Goal: Transaction & Acquisition: Download file/media

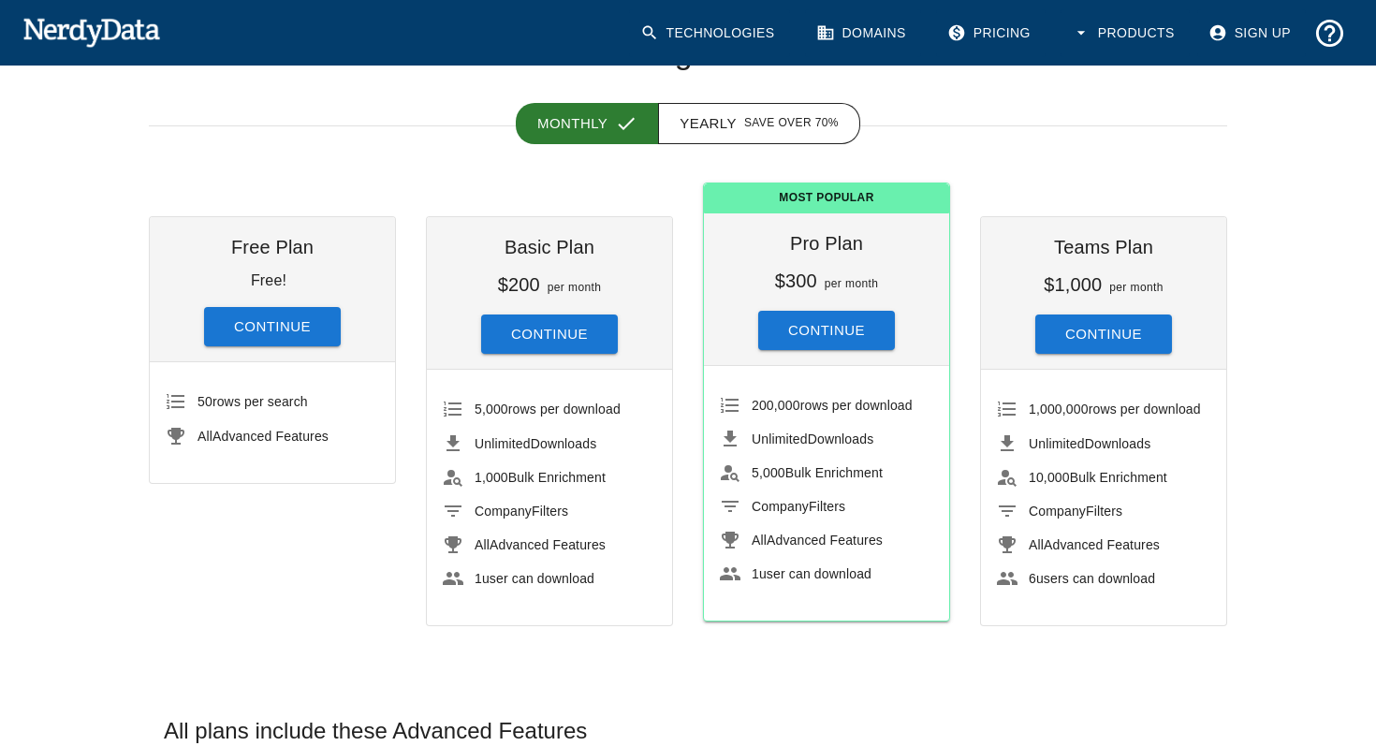
scroll to position [135, 0]
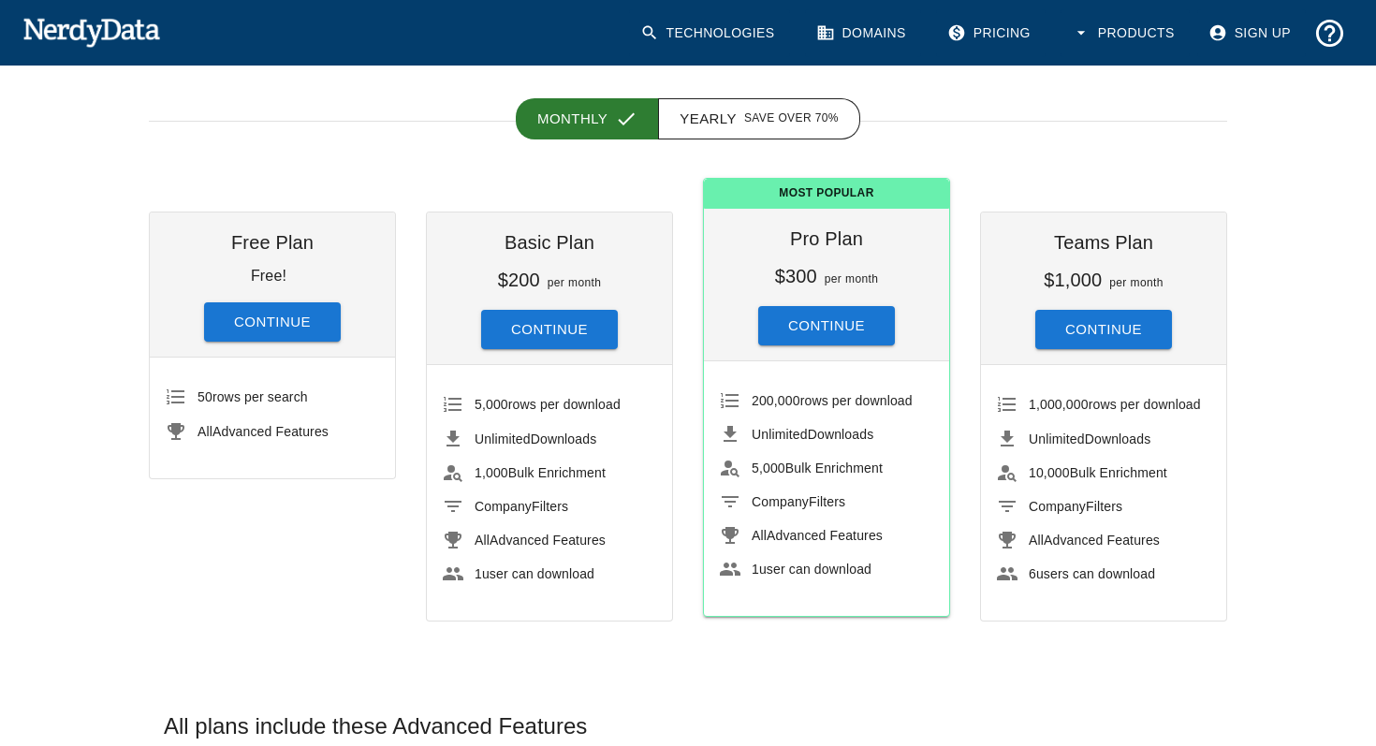
drag, startPoint x: 739, startPoint y: 464, endPoint x: 879, endPoint y: 485, distance: 141.0
click at [878, 485] on ul "200,000 rows per download Unlimited Downloads 5,000 Bulk Enrichment Company Fil…" at bounding box center [826, 484] width 215 height 217
click at [268, 327] on button "Continue" at bounding box center [272, 321] width 137 height 39
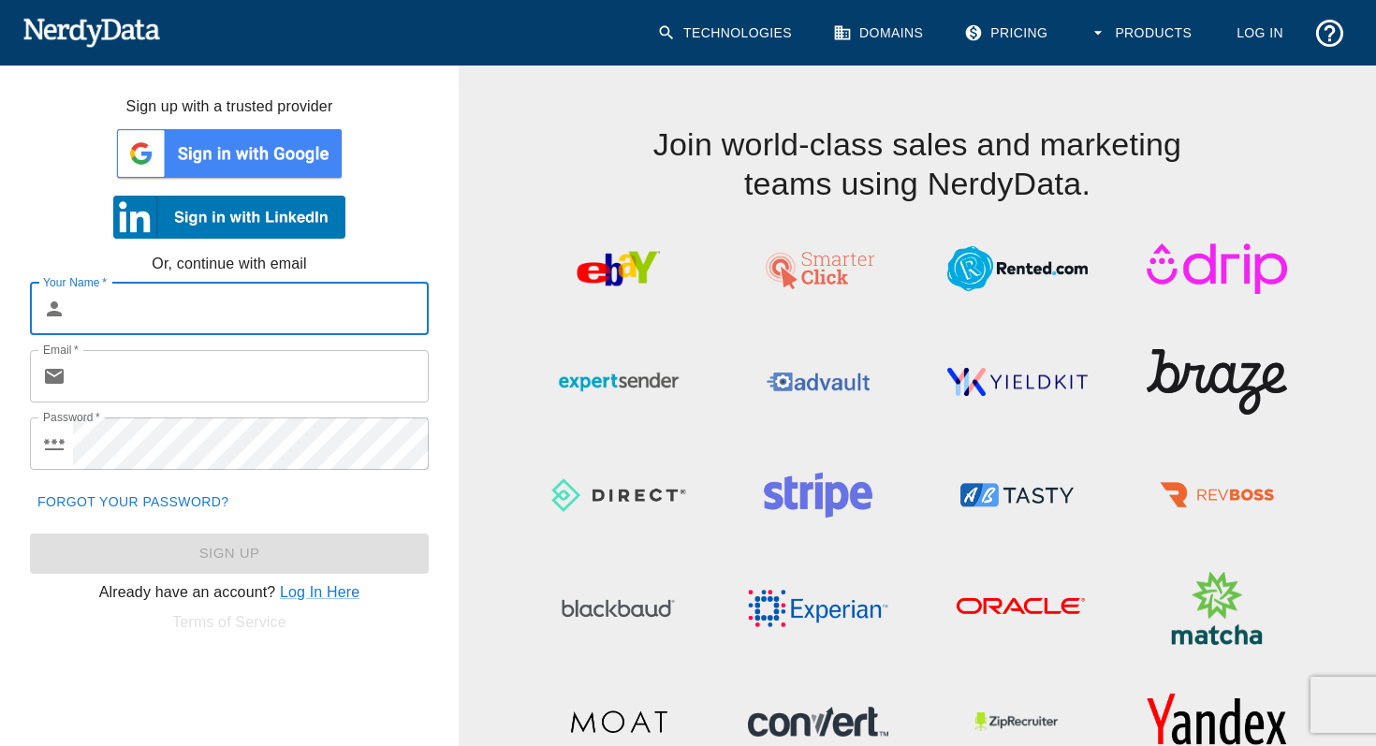
click at [225, 312] on input "Your Name   *" at bounding box center [251, 309] width 356 height 52
click at [230, 176] on img at bounding box center [229, 153] width 232 height 56
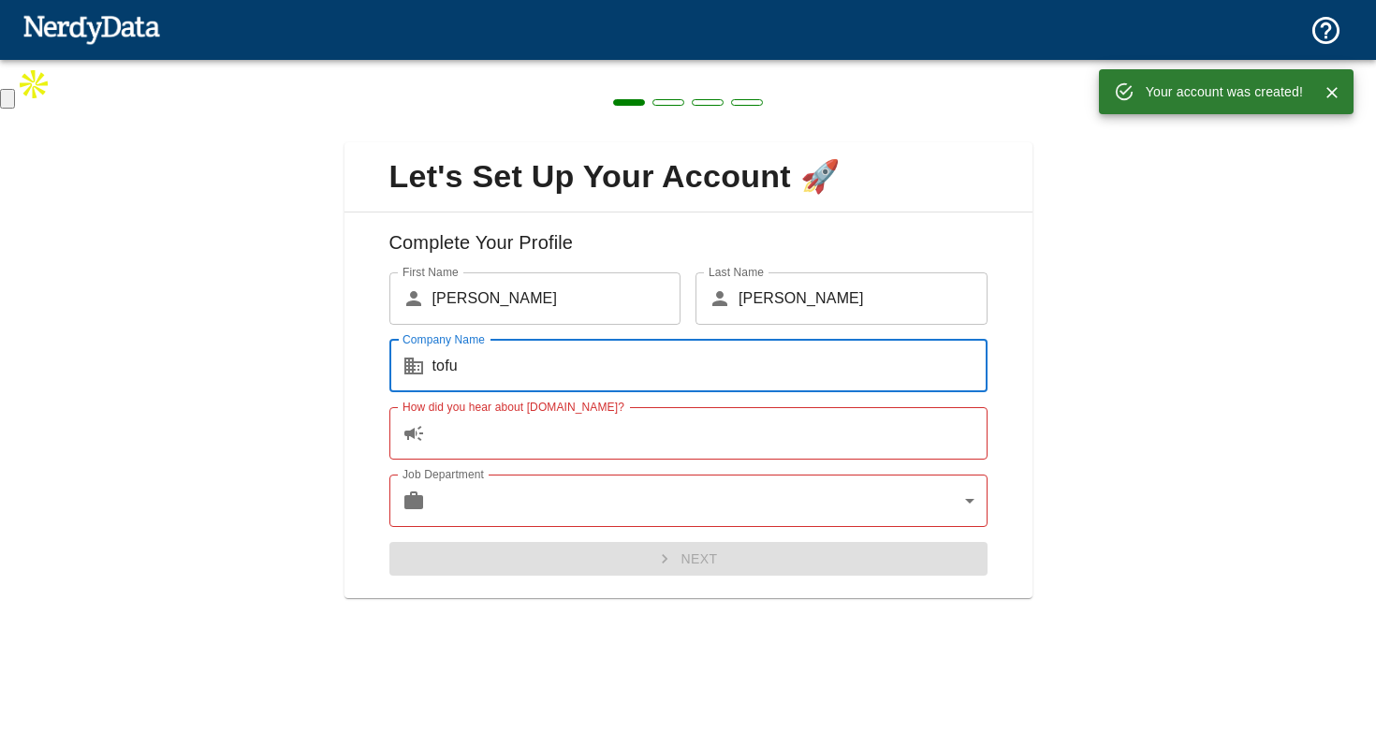
type input "tofu"
click at [585, 449] on input "How did you hear about [DOMAIN_NAME]?" at bounding box center [709, 433] width 555 height 52
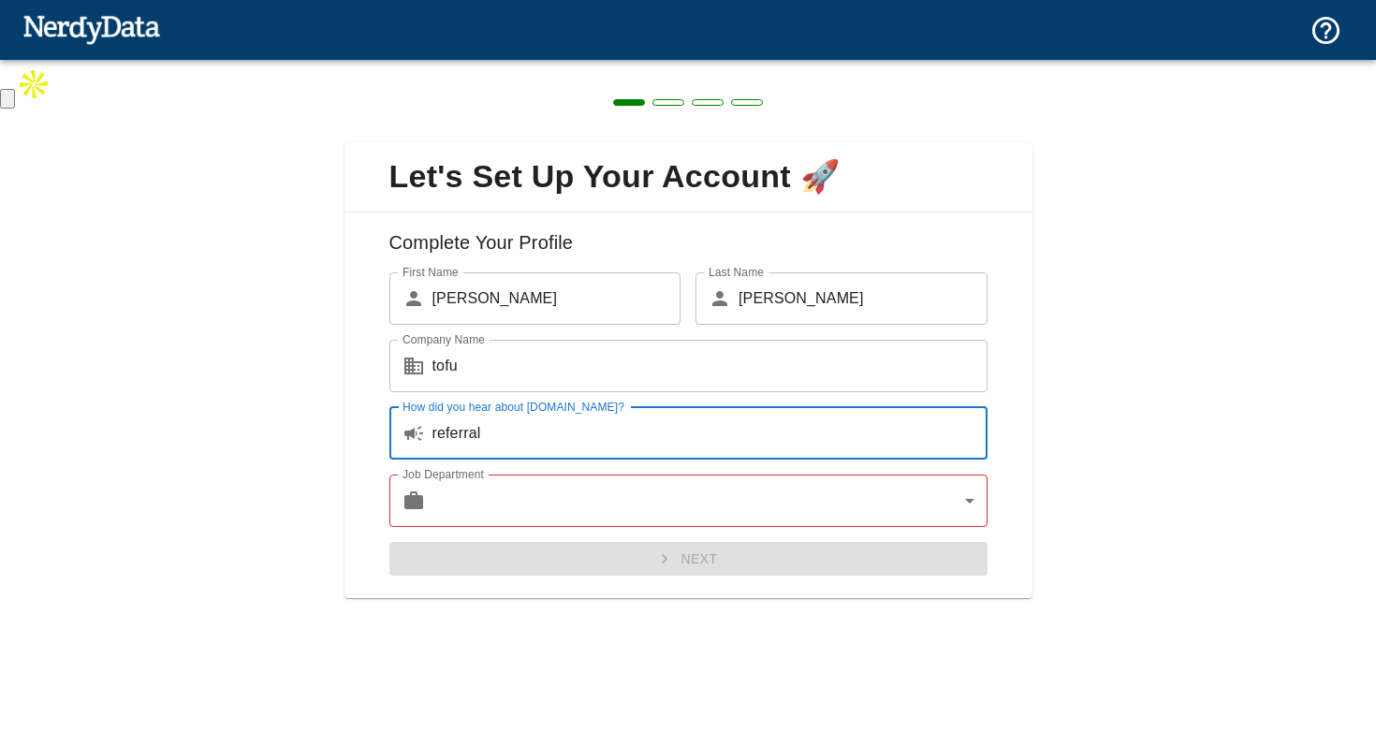
type input "referral"
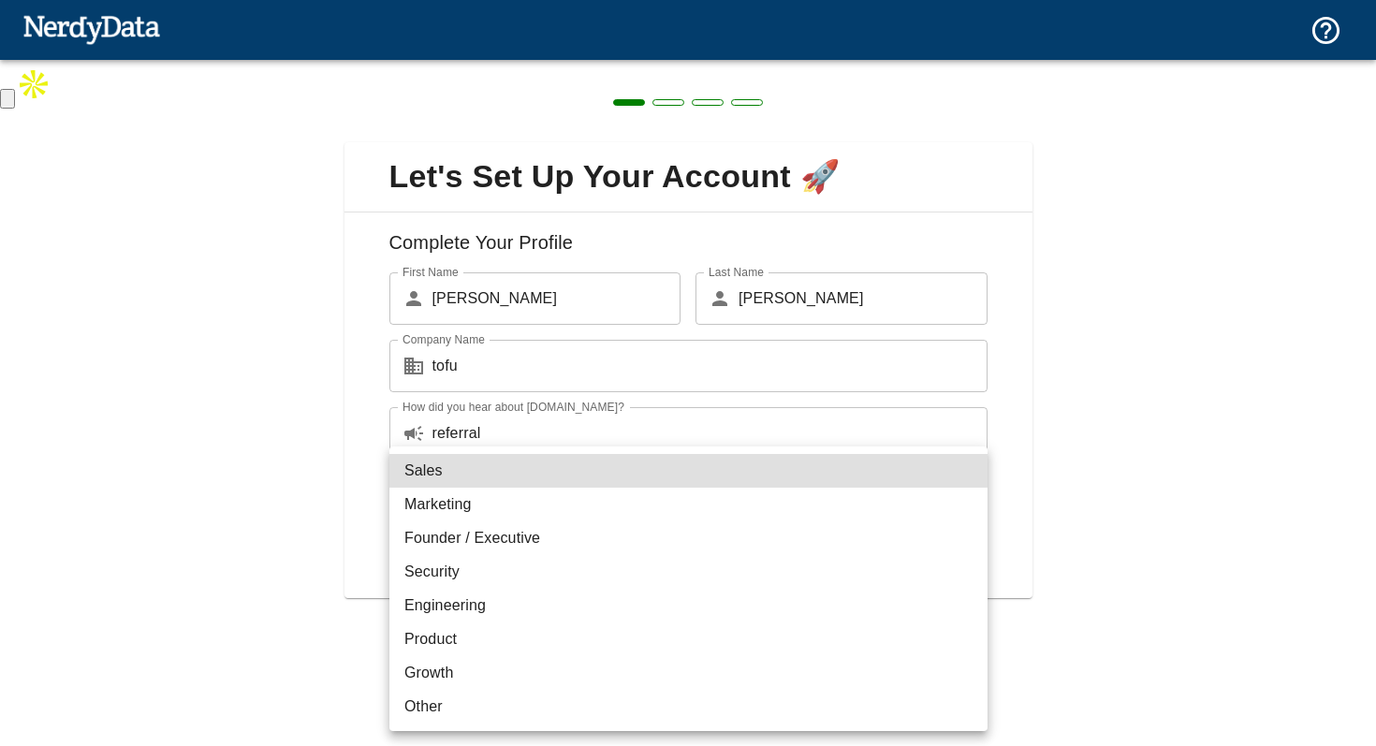
click at [578, 110] on body "Technologies Domains Pricing Products Create a Report Create a list of websites…" at bounding box center [688, 55] width 1376 height 110
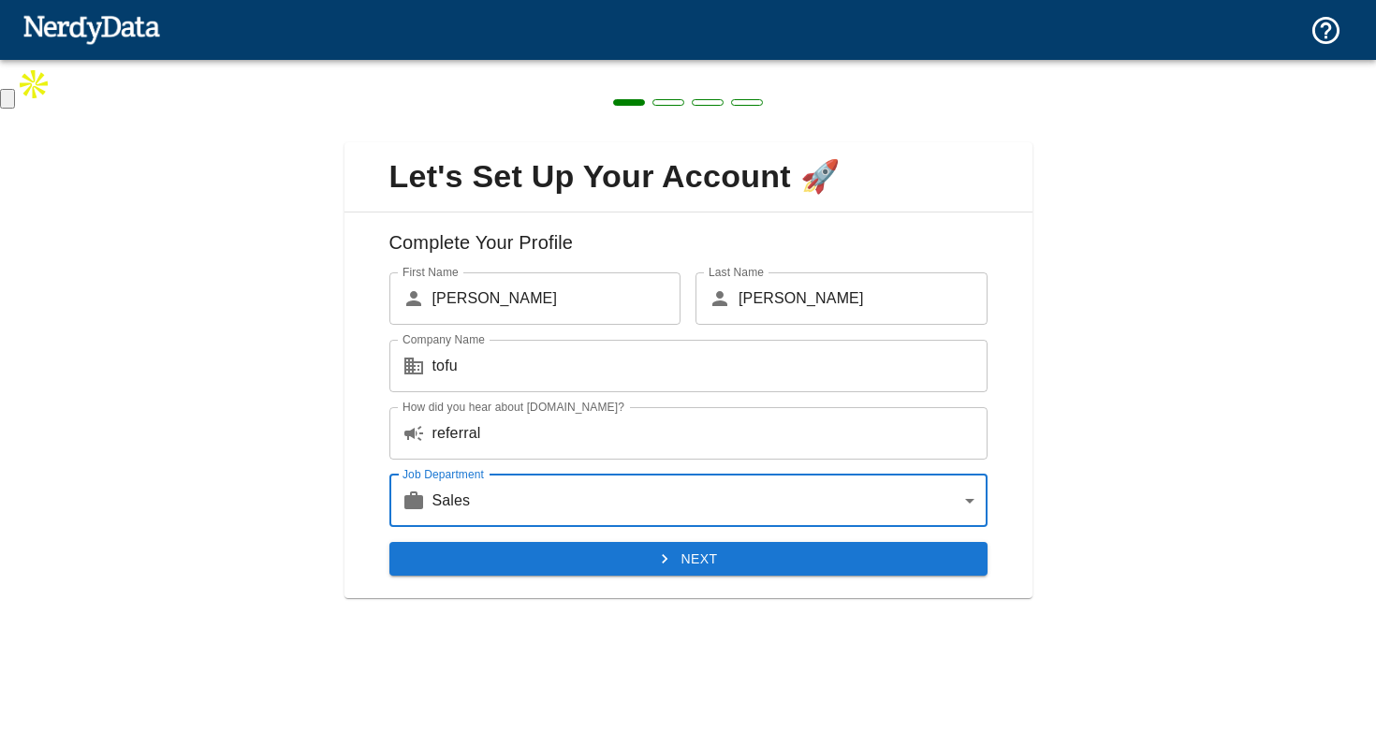
click at [587, 568] on button "Next" at bounding box center [688, 559] width 598 height 35
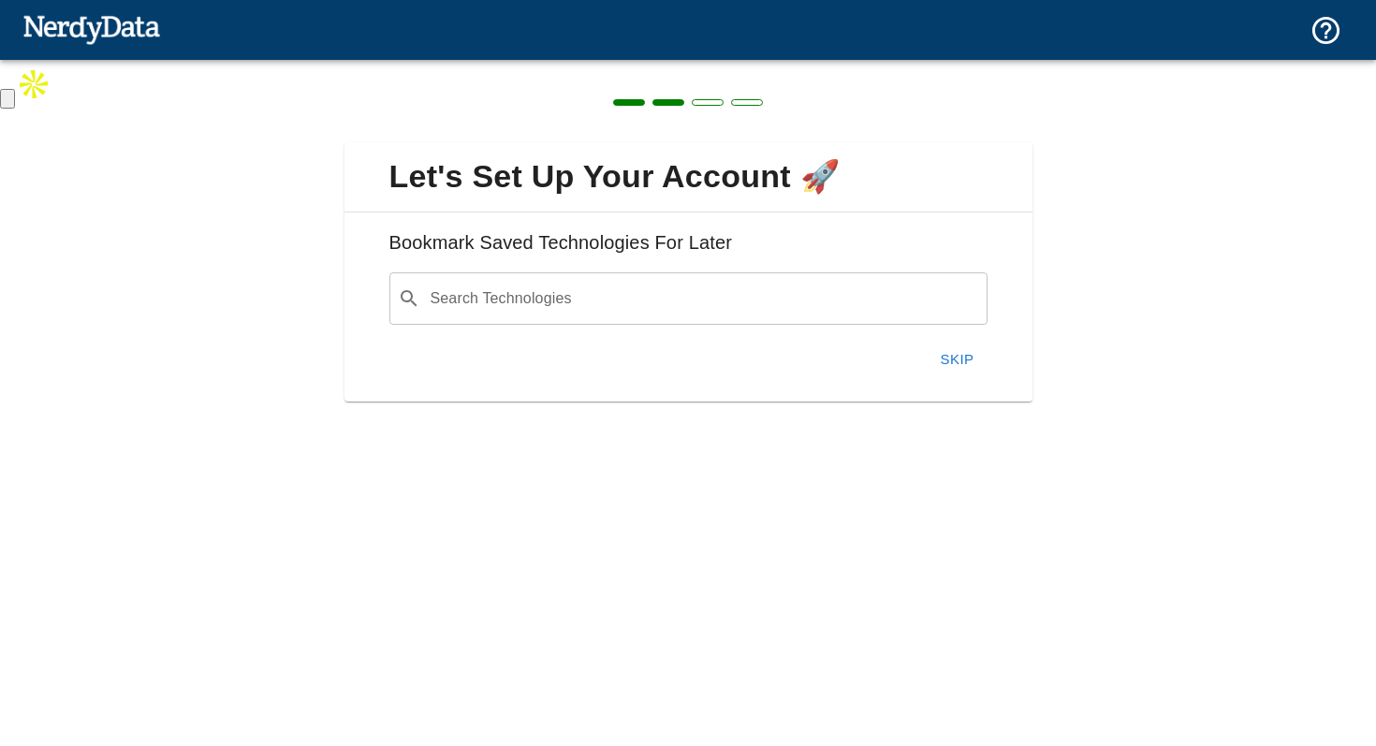
click at [570, 307] on input "Search Technologies" at bounding box center [703, 299] width 551 height 36
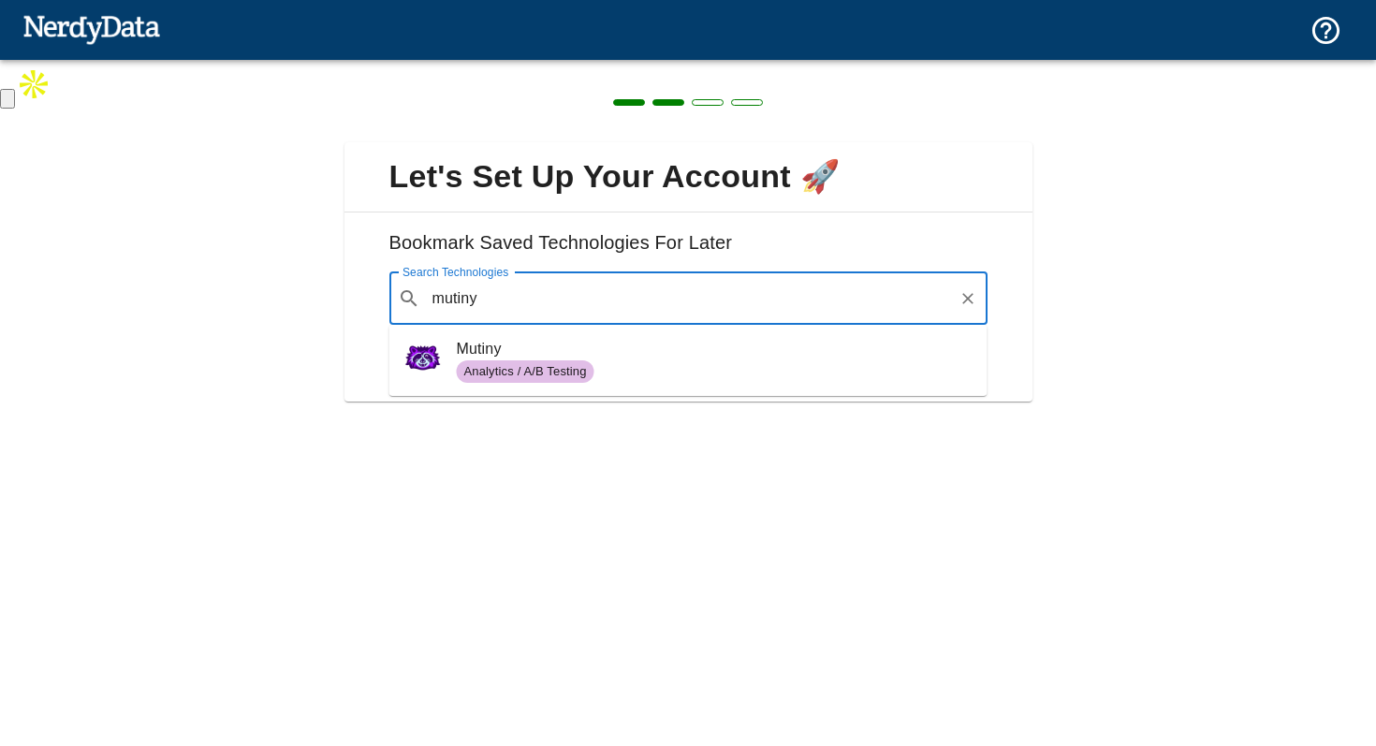
click at [511, 372] on span "Analytics / A/B Testing" at bounding box center [526, 372] width 138 height 18
type input "mutiny"
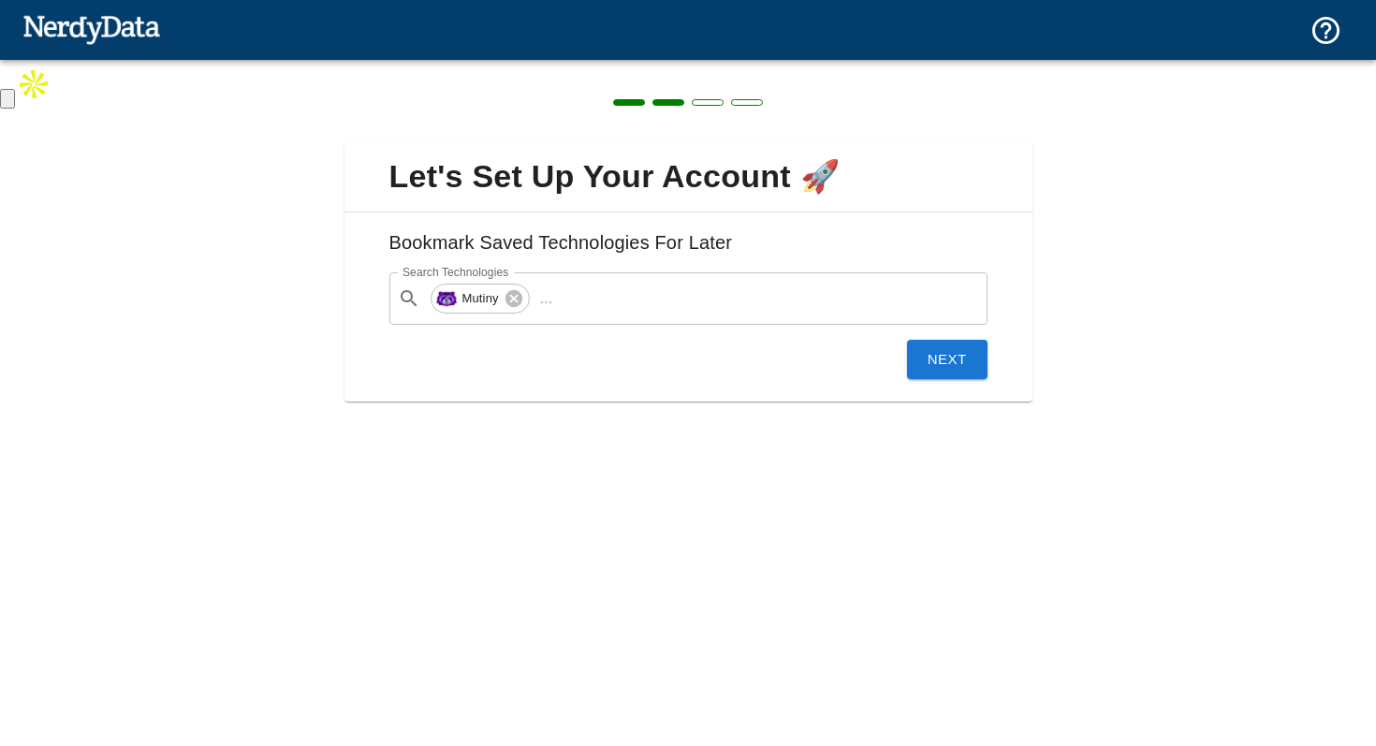
click at [950, 352] on button "Next" at bounding box center [947, 359] width 80 height 39
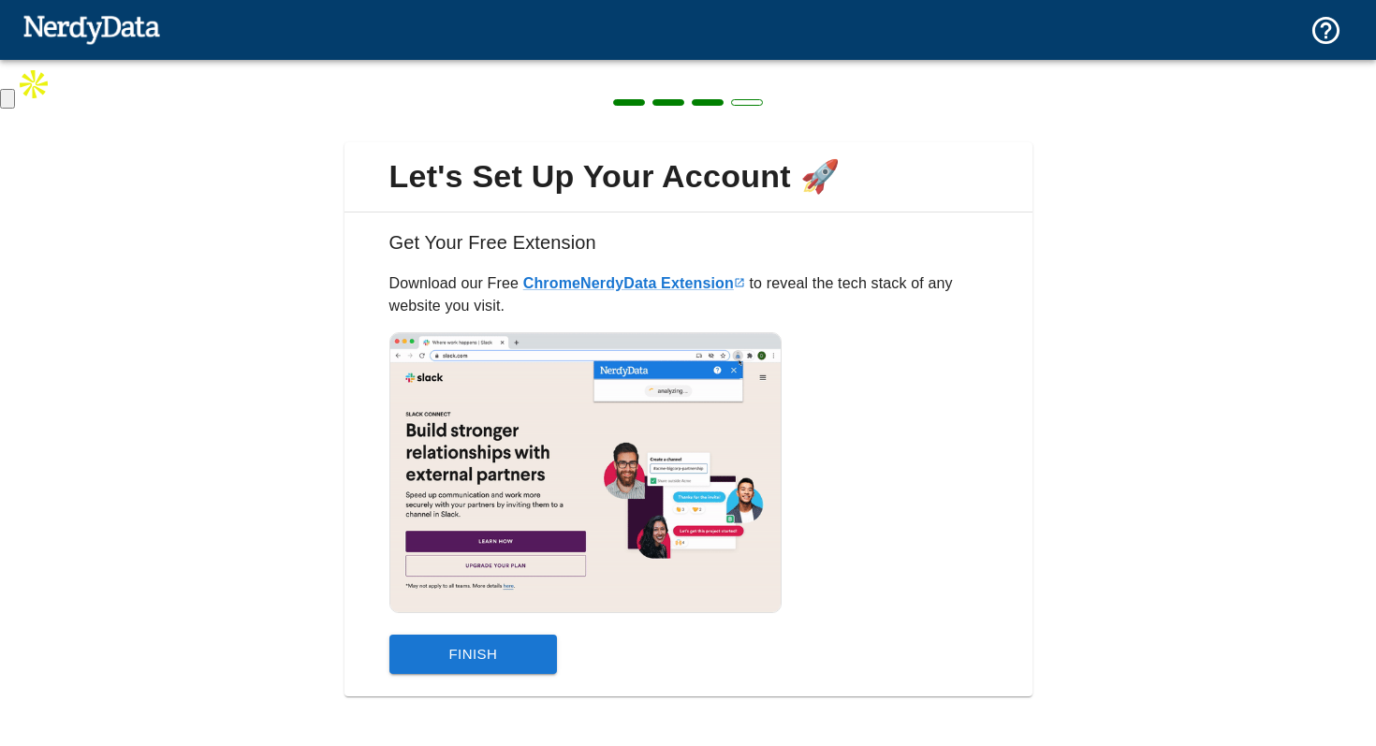
click at [490, 666] on button "Finish" at bounding box center [473, 654] width 168 height 39
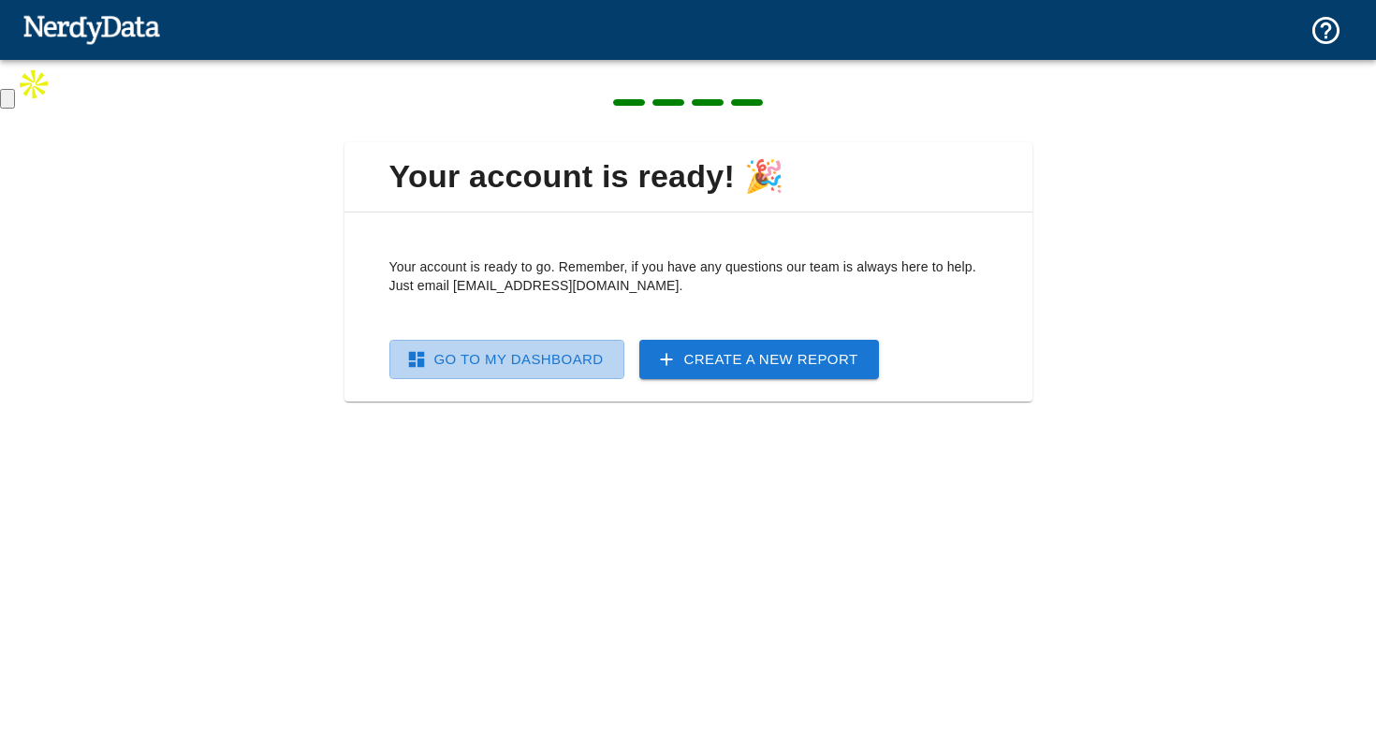
click at [538, 363] on link "Go To My Dashboard" at bounding box center [506, 359] width 235 height 39
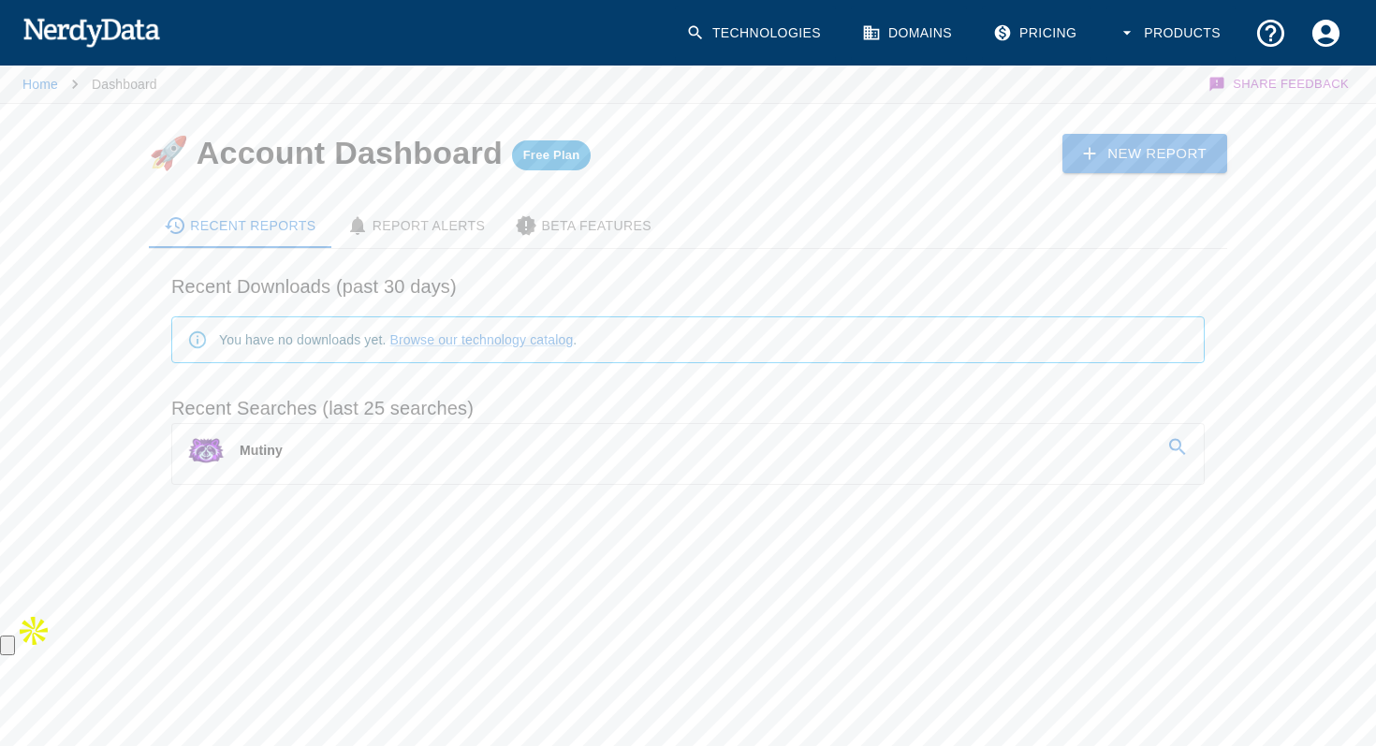
click at [643, 467] on link "Mutiny" at bounding box center [687, 450] width 1031 height 52
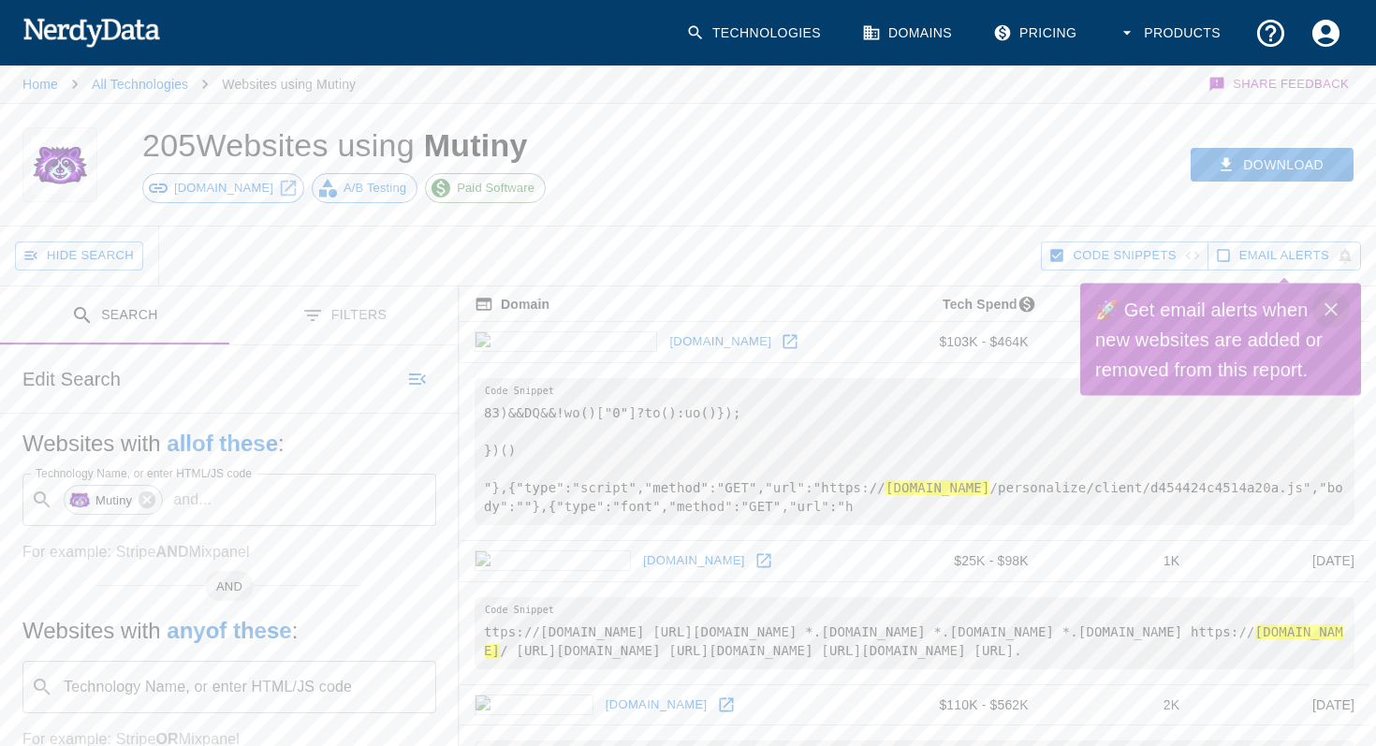
click at [1342, 306] on button "Close" at bounding box center [1330, 309] width 37 height 37
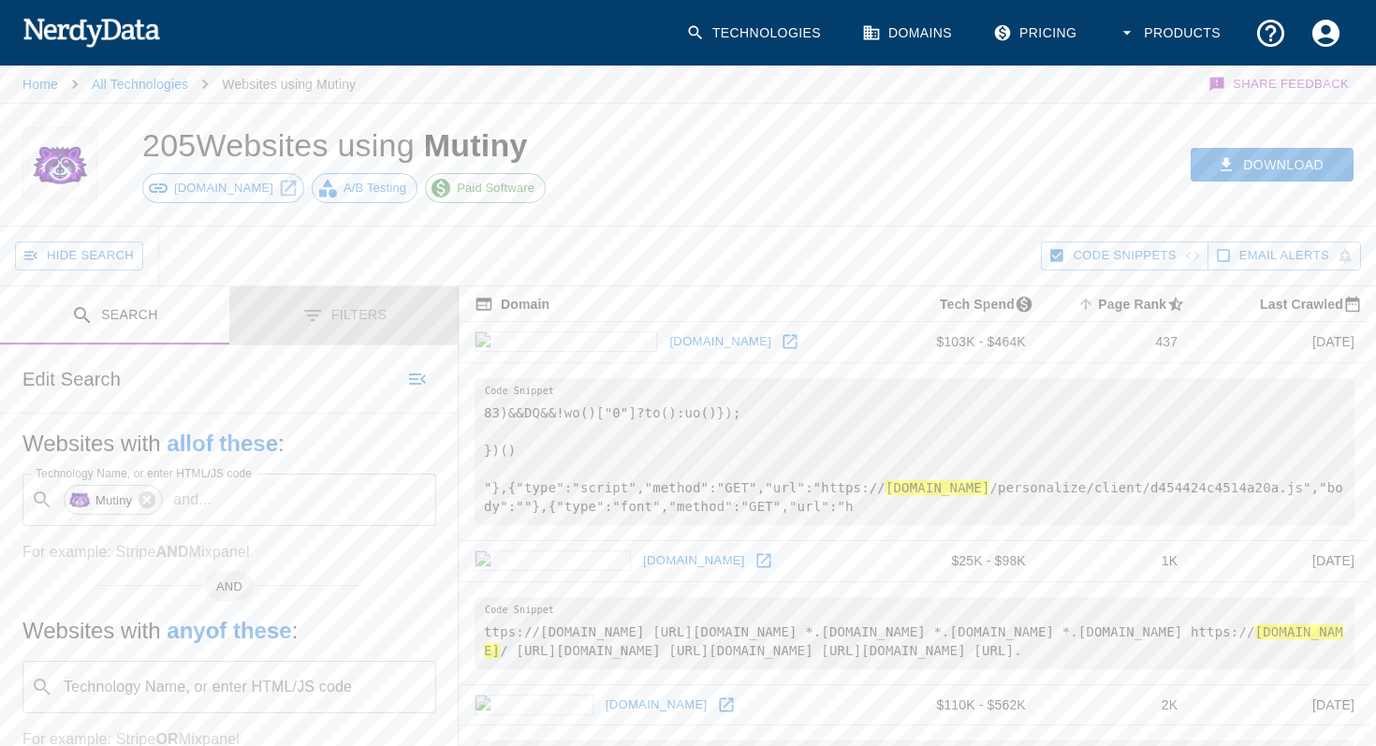
click at [355, 316] on button "Filters" at bounding box center [343, 315] width 229 height 59
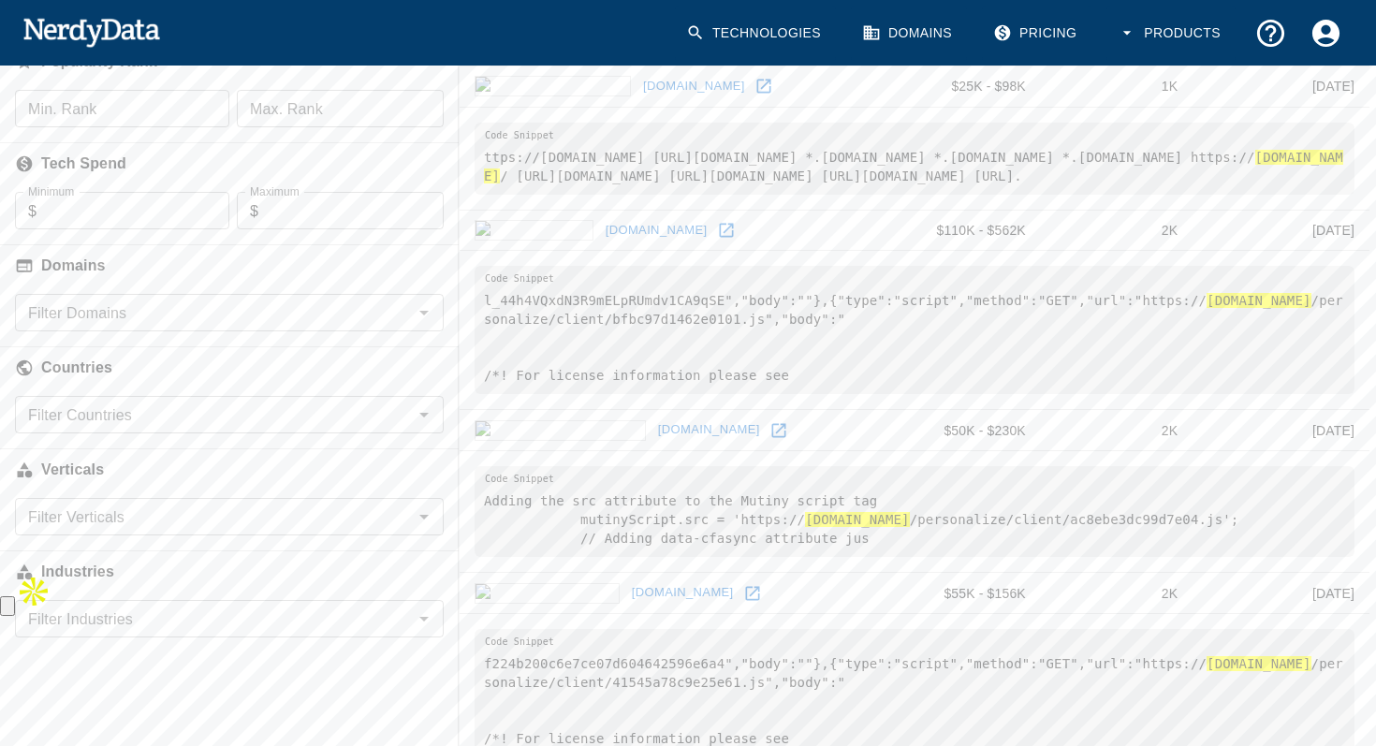
scroll to position [259, 0]
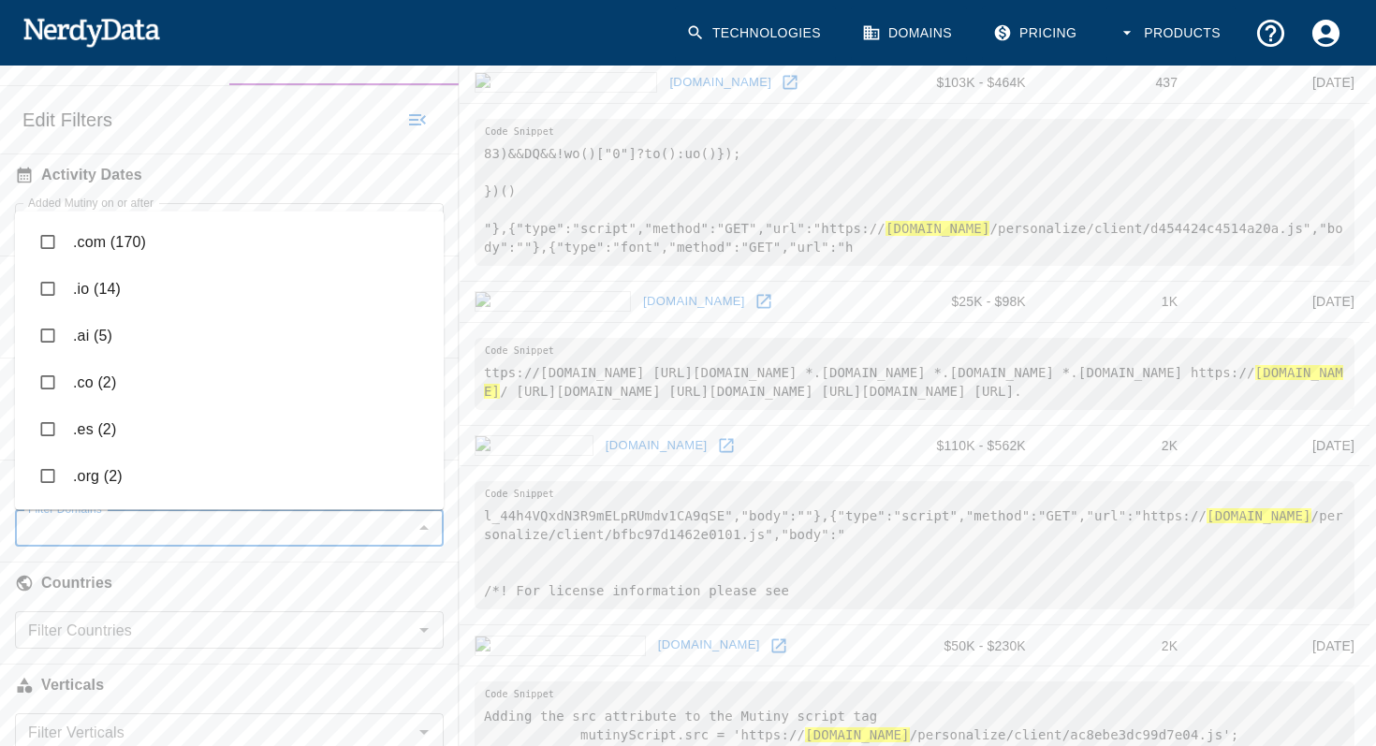
click at [212, 533] on input "Filter Domains" at bounding box center [214, 528] width 387 height 26
click at [48, 237] on input "checkbox" at bounding box center [48, 243] width 36 height 36
checkbox input "true"
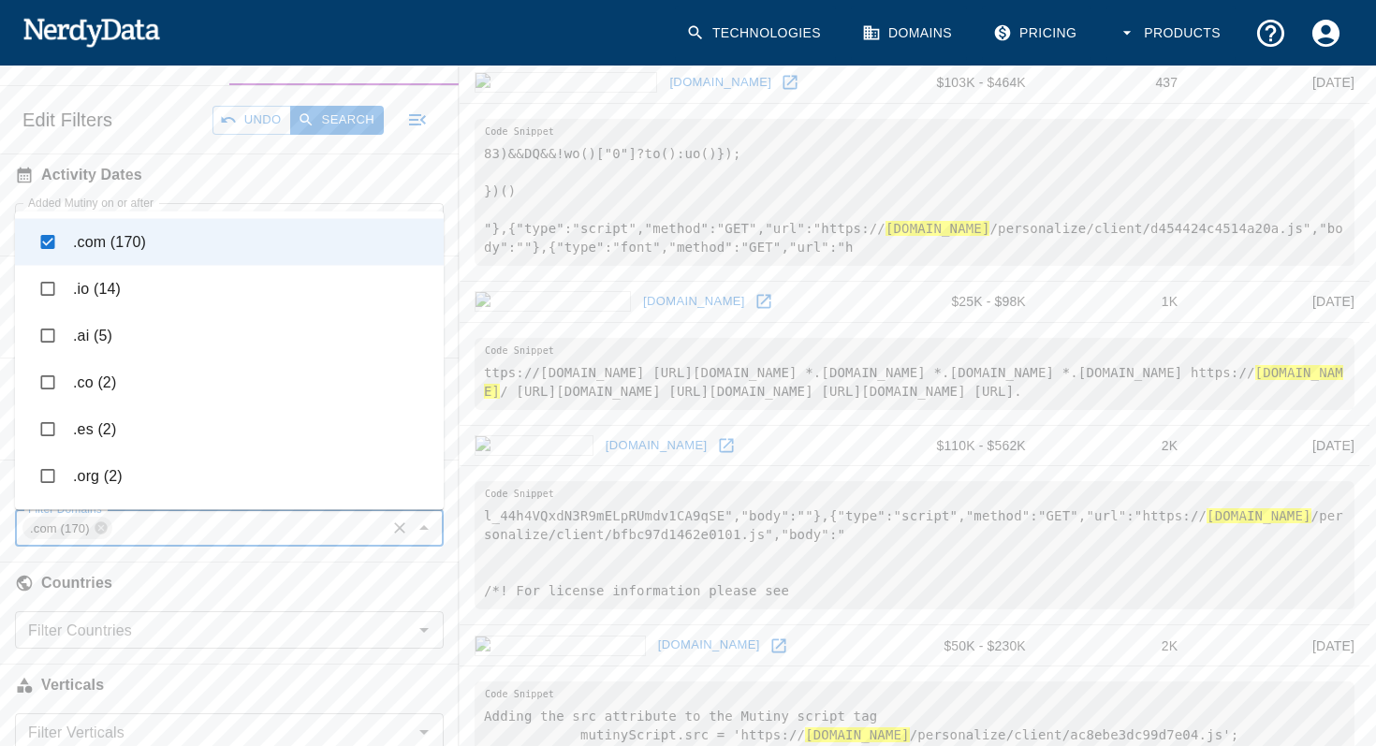
click at [48, 284] on input "checkbox" at bounding box center [48, 289] width 36 height 36
checkbox input "true"
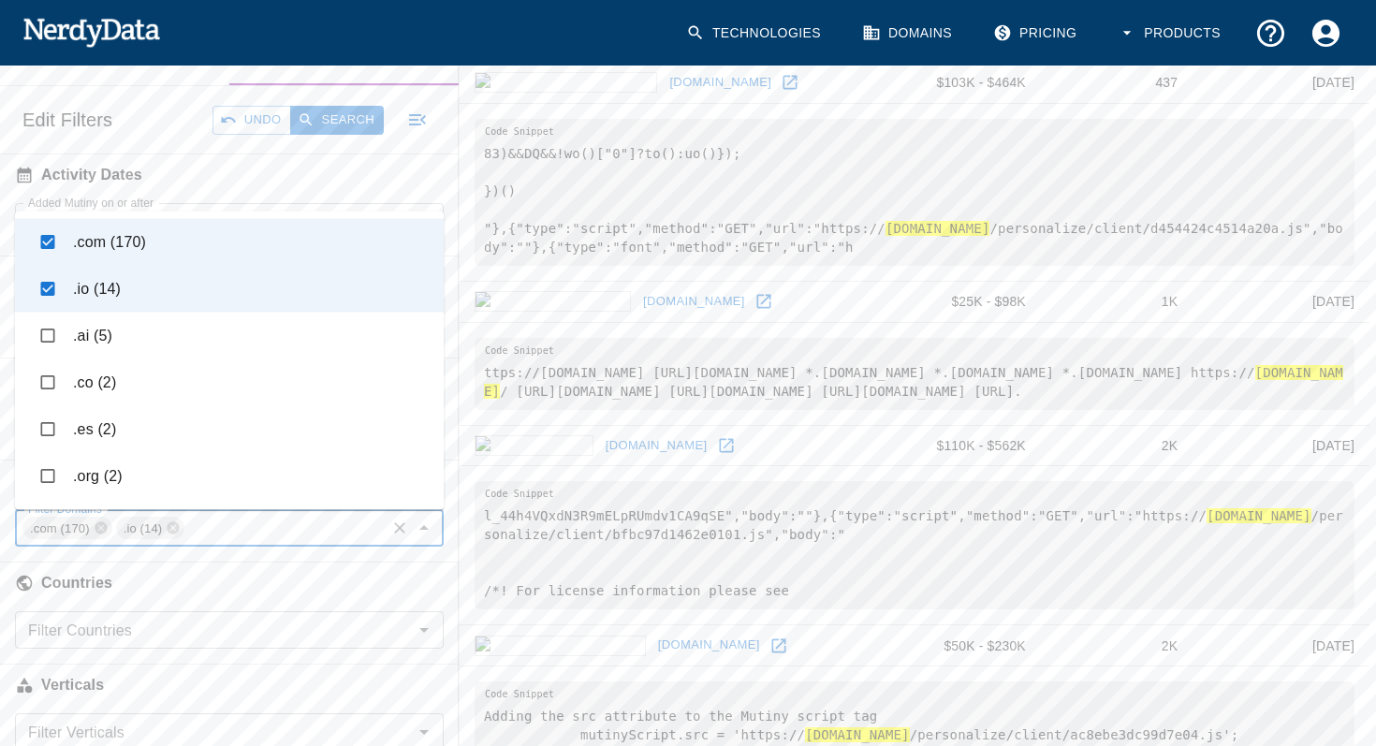
click at [47, 329] on input "checkbox" at bounding box center [48, 336] width 36 height 36
checkbox input "true"
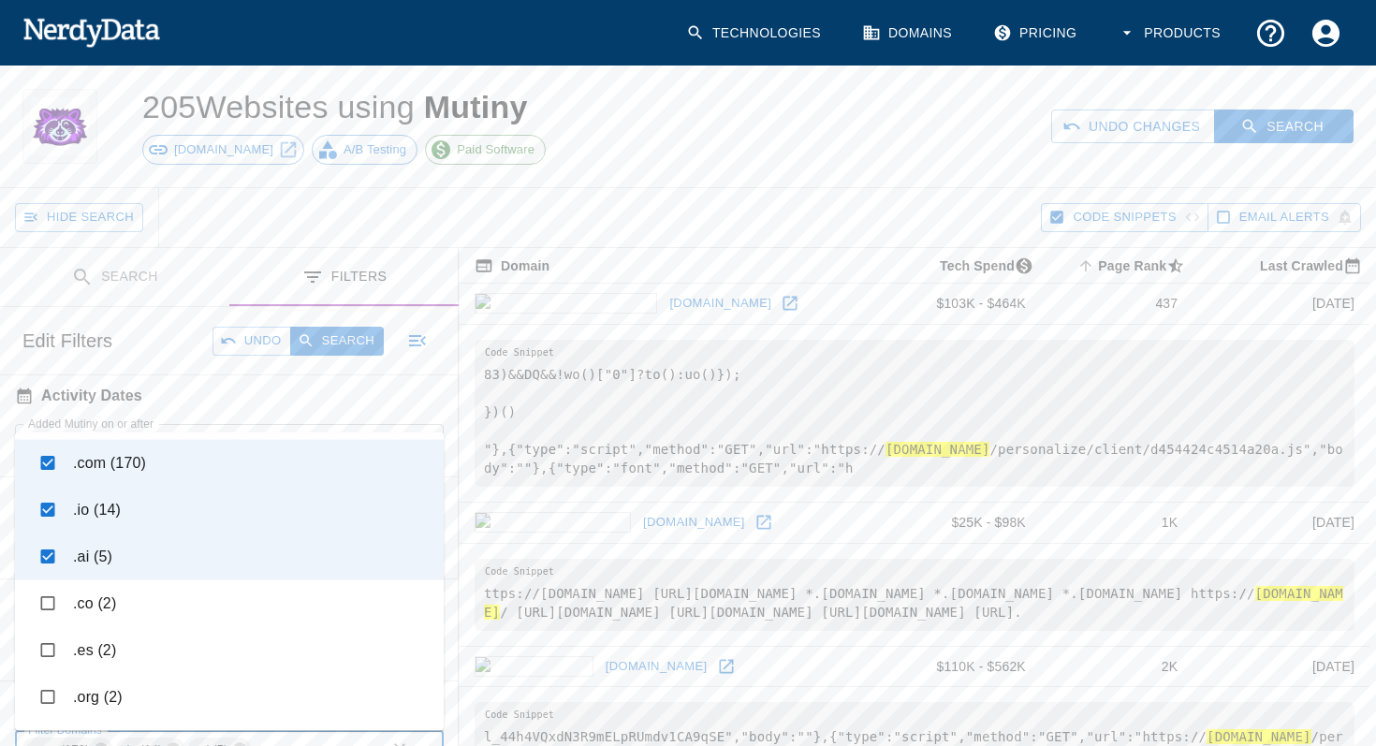
scroll to position [0, 0]
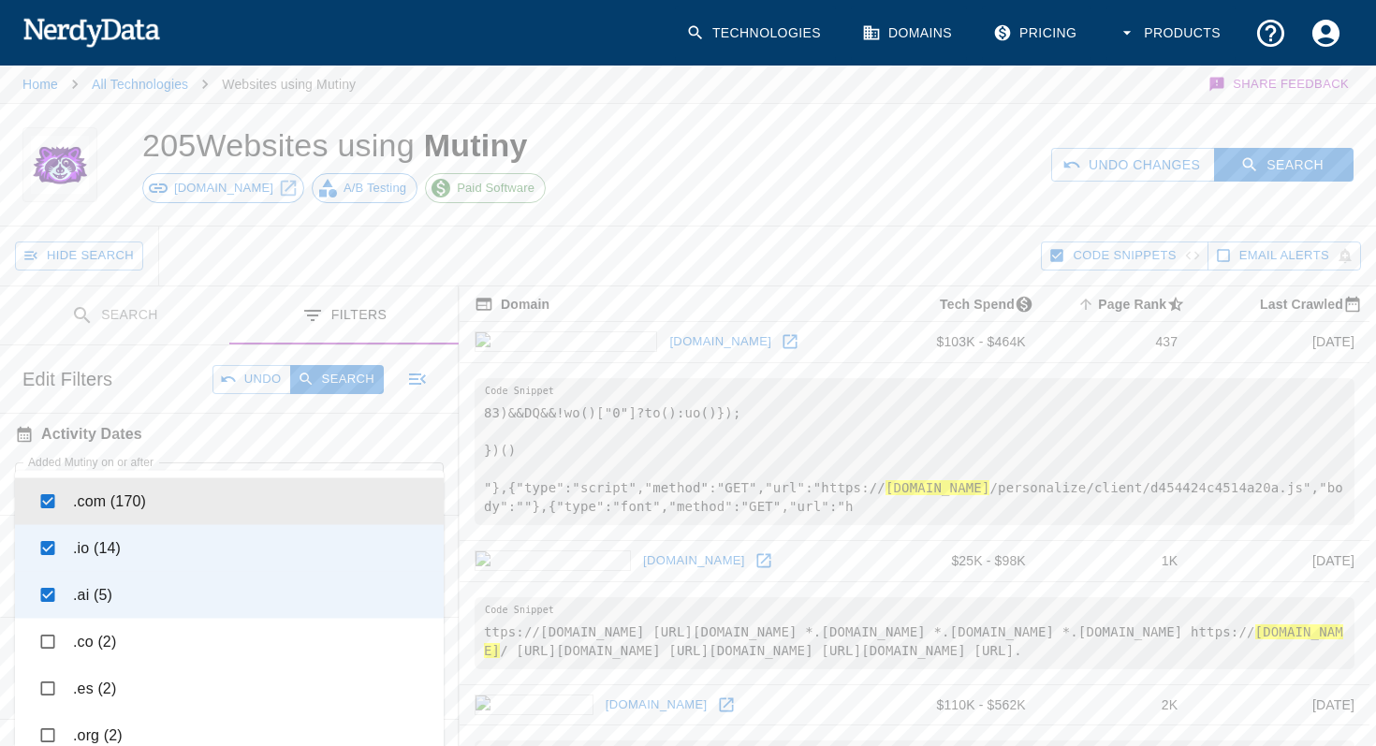
click at [632, 226] on hr at bounding box center [688, 226] width 1376 height 1
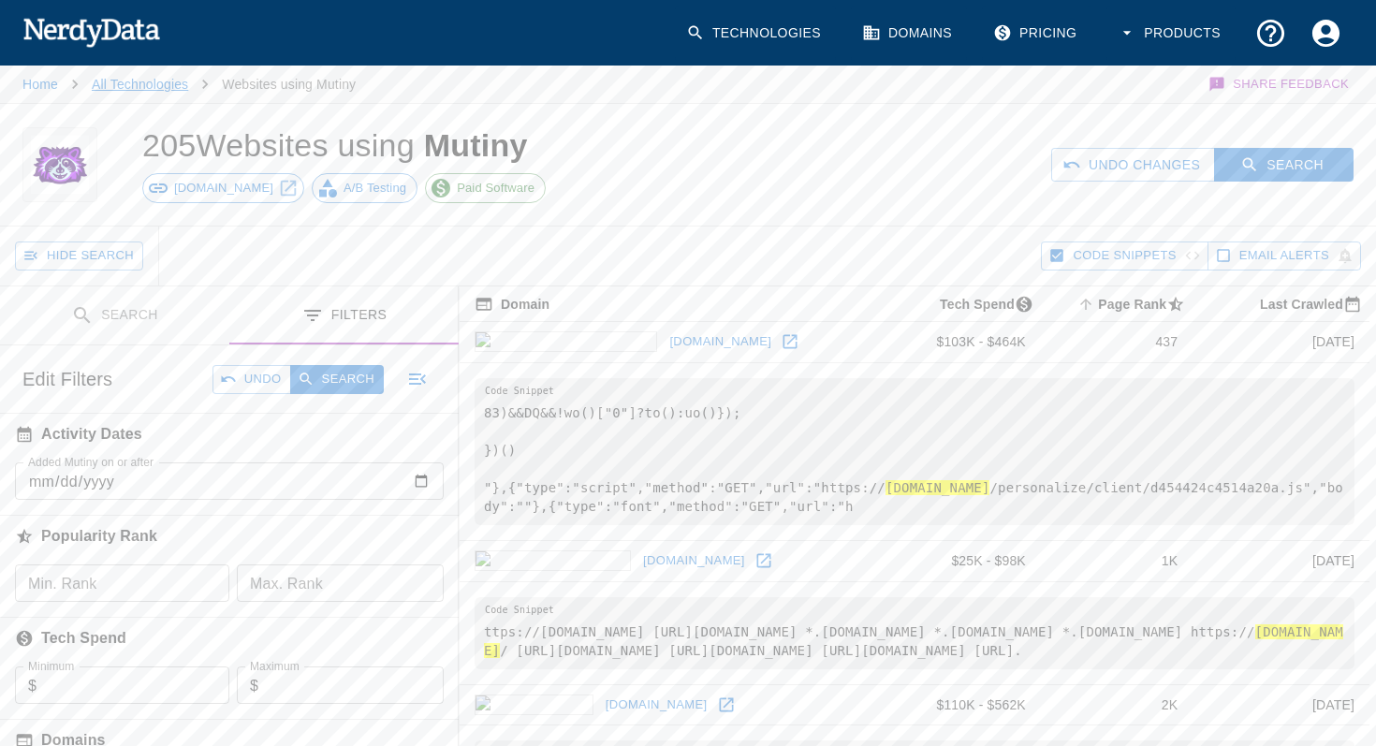
click at [150, 83] on link "All Technologies" at bounding box center [140, 84] width 96 height 15
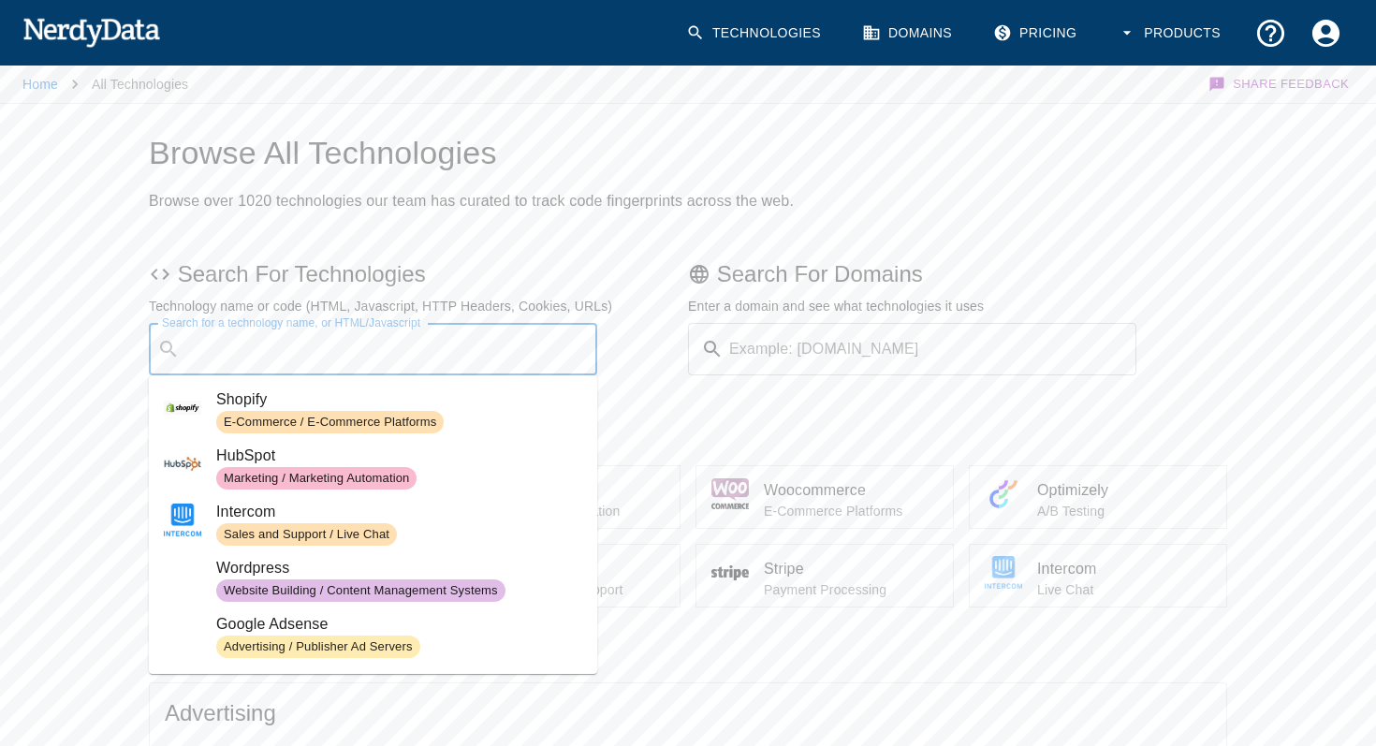
click at [452, 348] on input "Search for a technology name, or HTML/Javascript" at bounding box center [388, 349] width 402 height 36
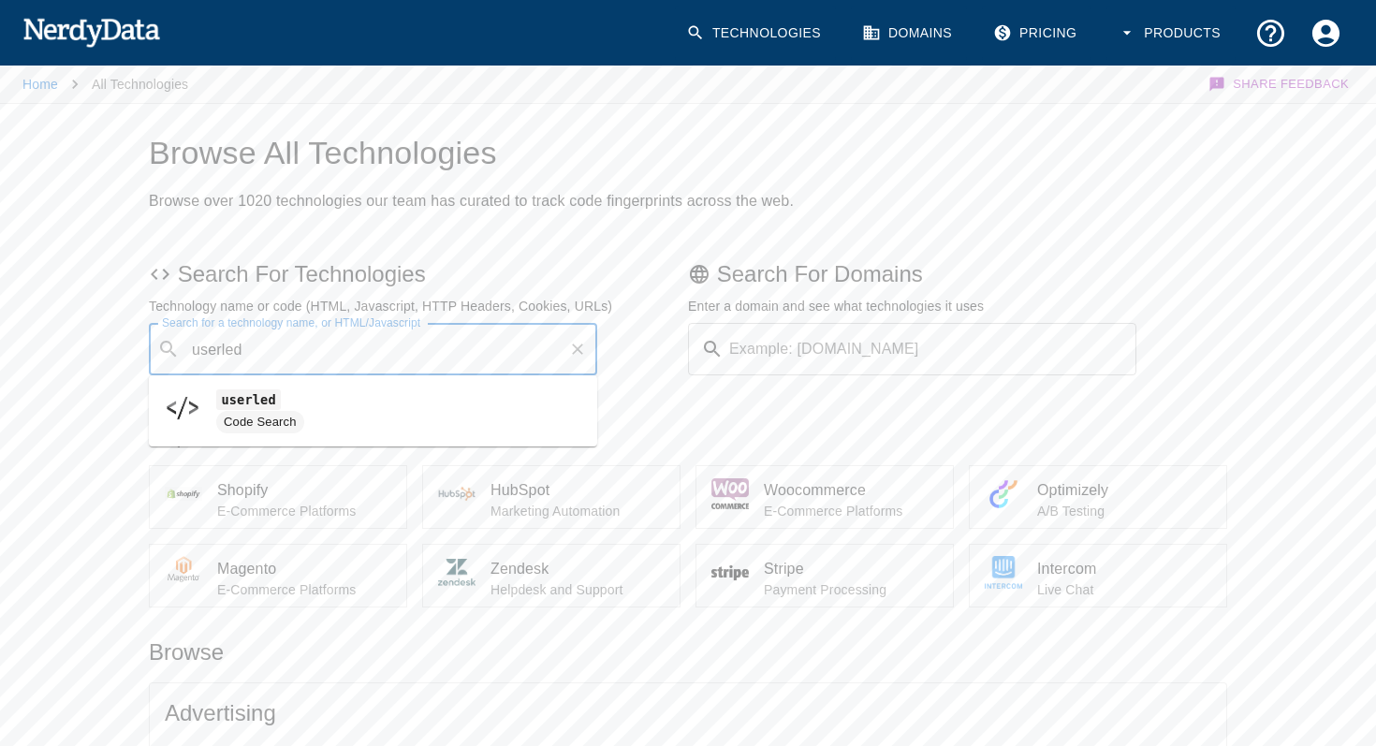
click at [449, 405] on span "userled" at bounding box center [399, 399] width 366 height 22
type input "userled"
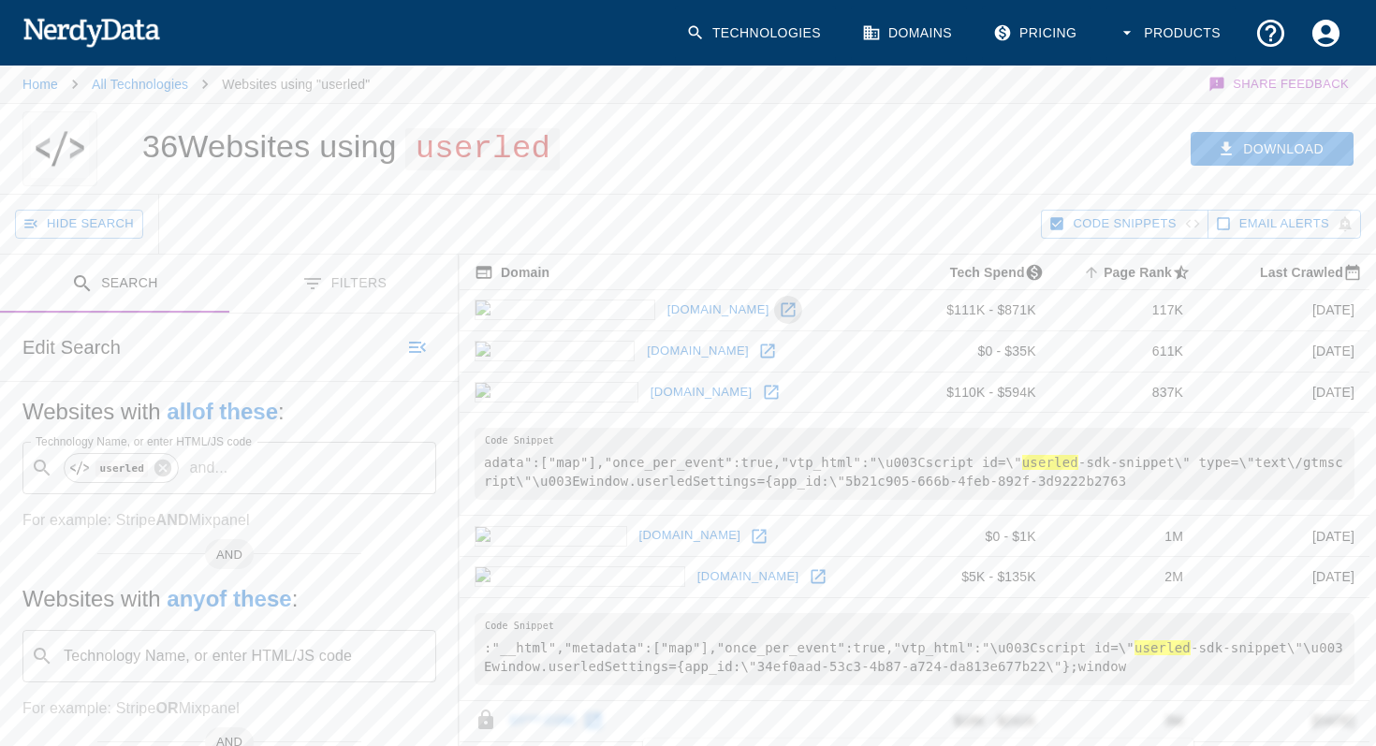
click at [779, 312] on icon at bounding box center [788, 309] width 19 height 19
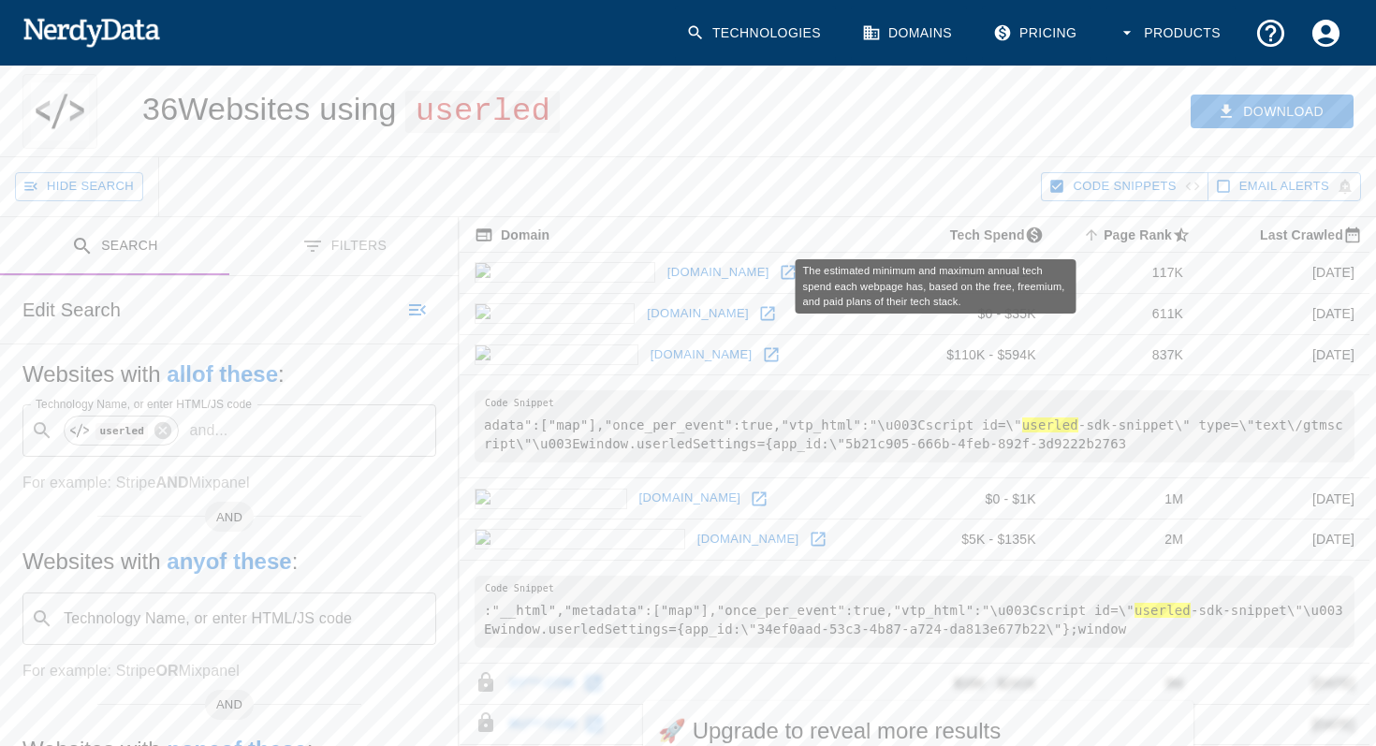
scroll to position [26, 0]
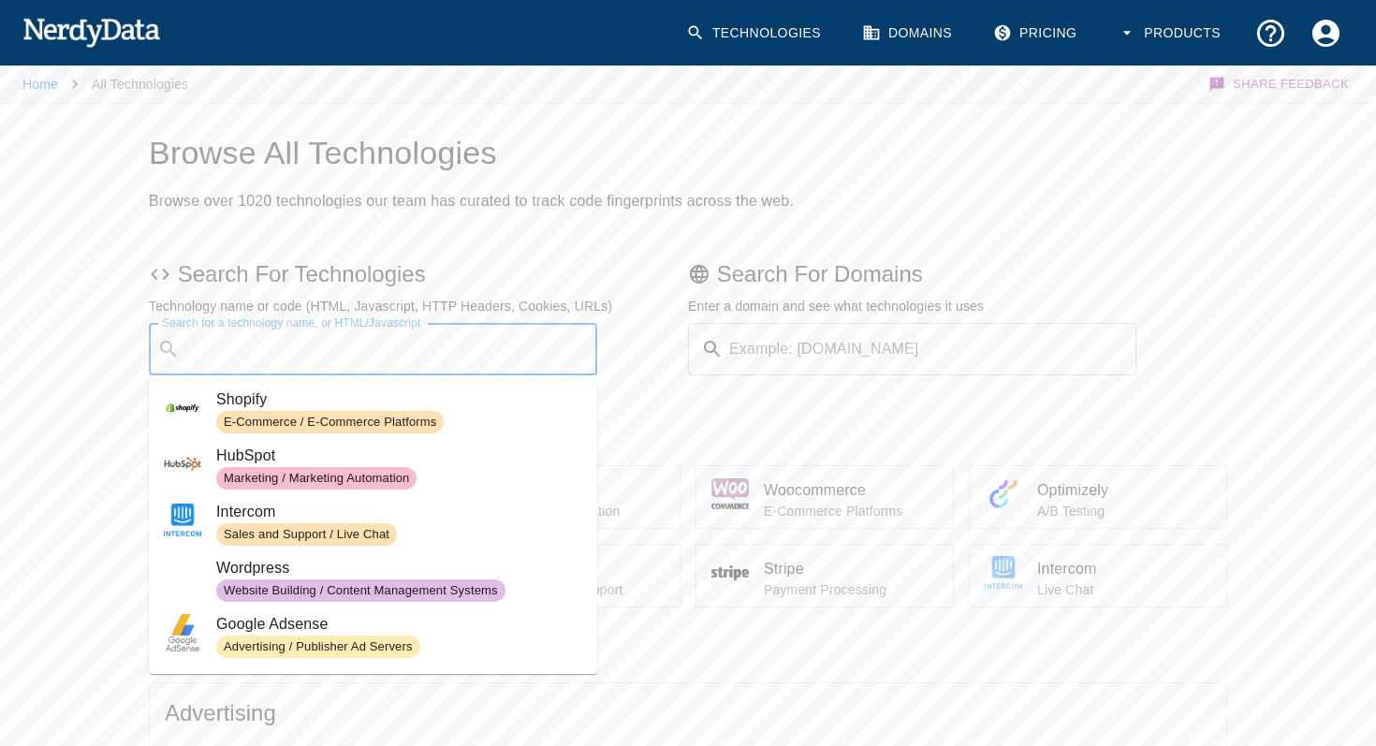
click at [396, 363] on input "Search for a technology name, or HTML/Javascript" at bounding box center [388, 349] width 402 height 36
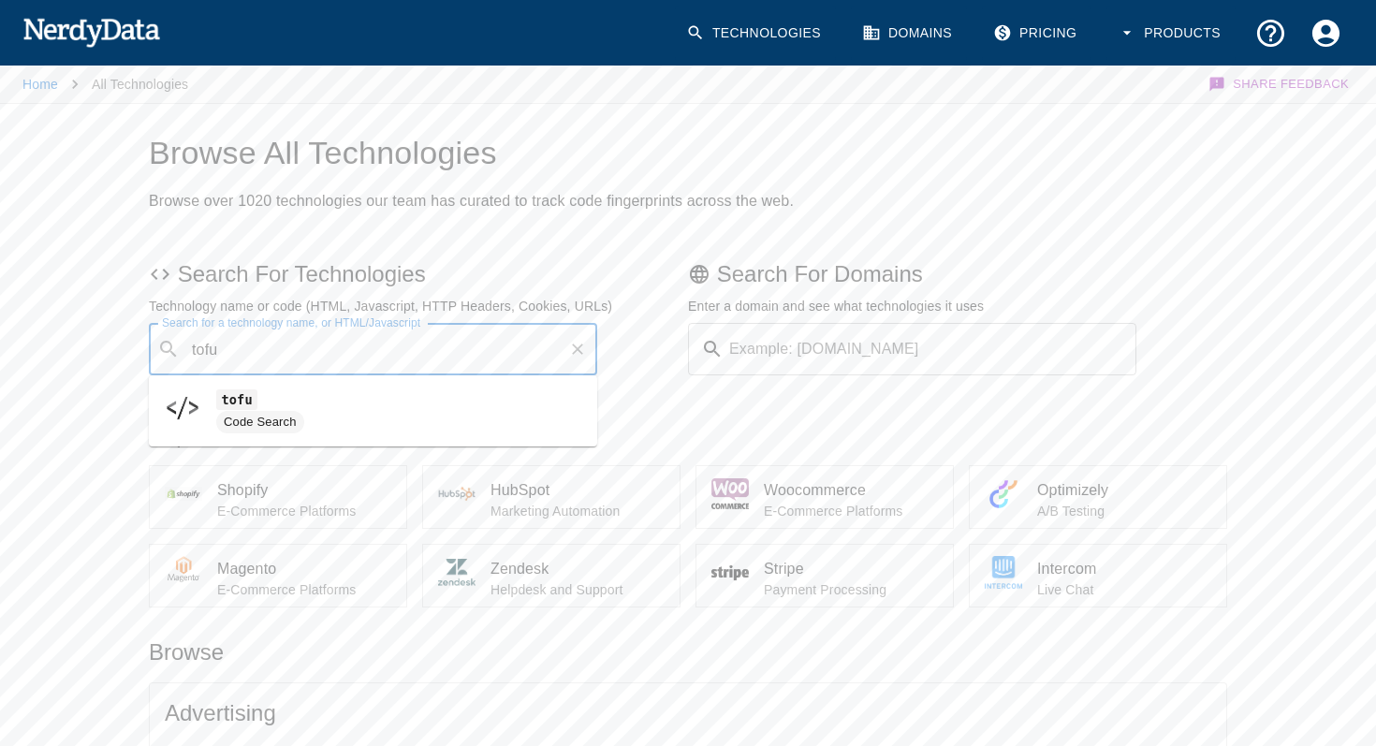
click at [385, 402] on span "tofu" at bounding box center [399, 399] width 366 height 22
type input "tofu"
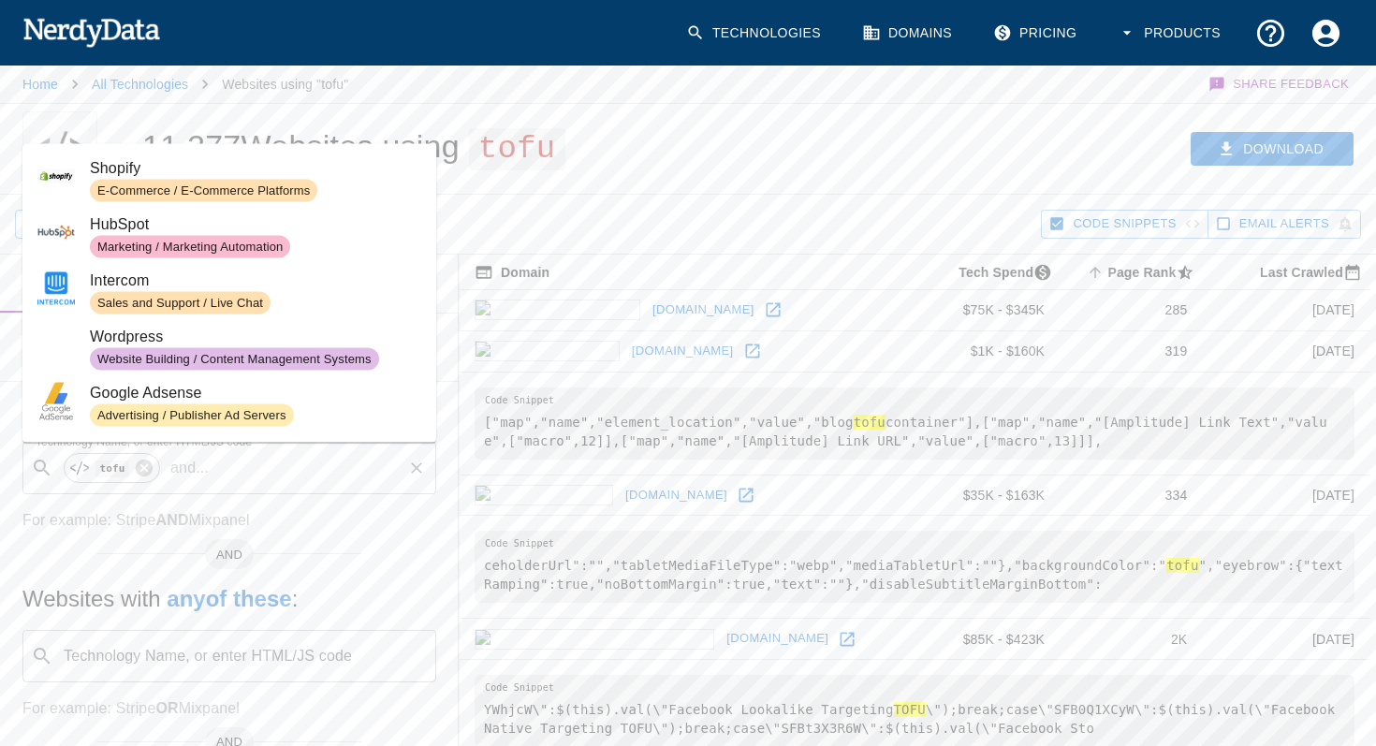
click at [175, 480] on div "​ tofu and ... Technology Name, or enter HTML/JS code" at bounding box center [229, 468] width 414 height 52
click at [144, 471] on icon at bounding box center [144, 468] width 17 height 17
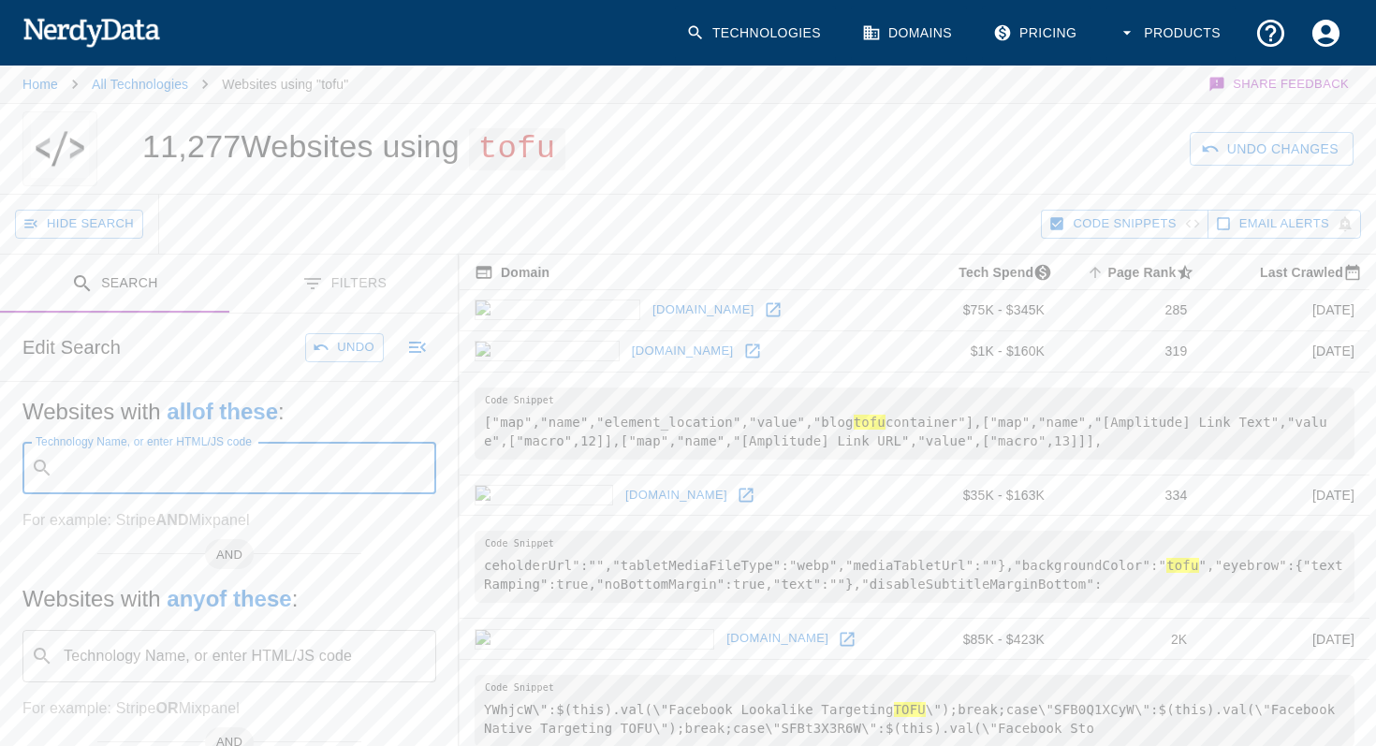
click at [144, 471] on input "Technology Name, or enter HTML/JS code" at bounding box center [244, 468] width 367 height 36
click at [157, 518] on code "[DOMAIN_NAME]" at bounding box center [145, 519] width 111 height 20
type input "[DOMAIN_NAME]"
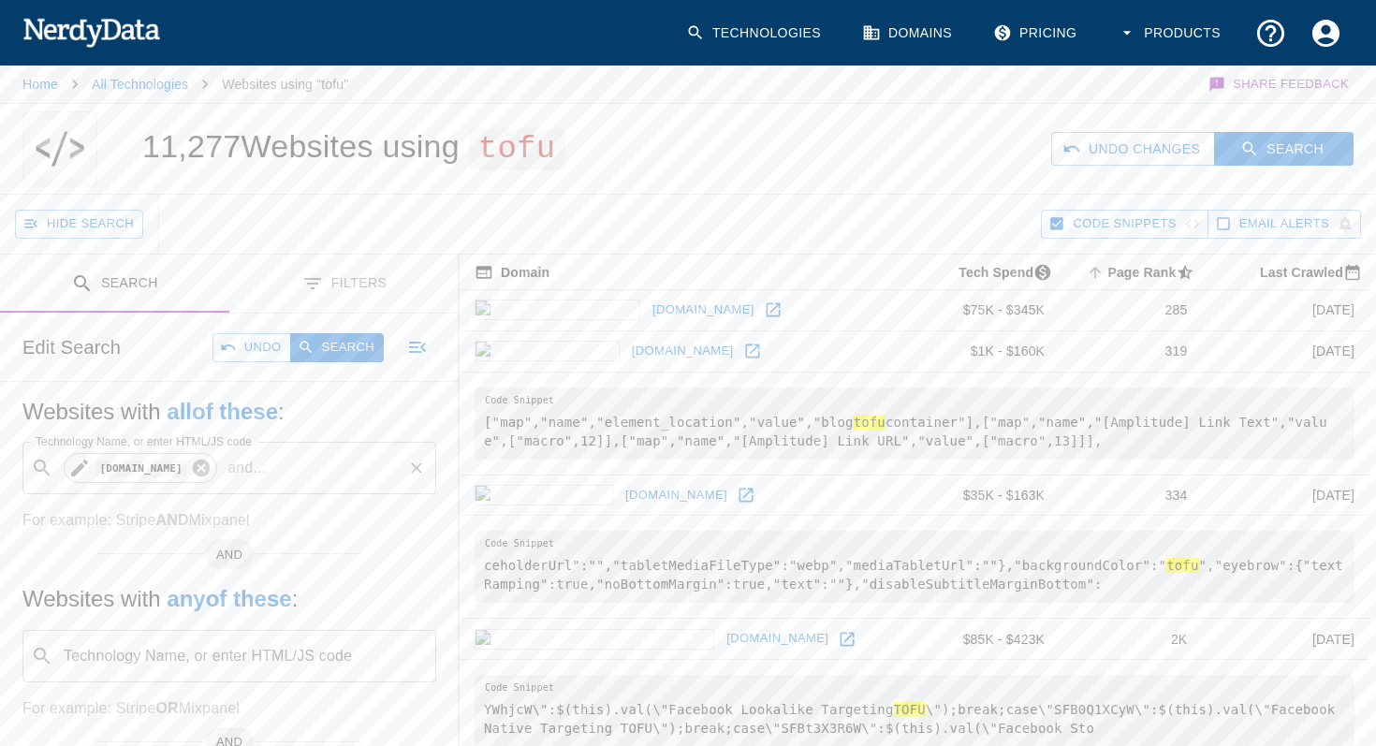
click at [191, 459] on icon at bounding box center [201, 468] width 21 height 21
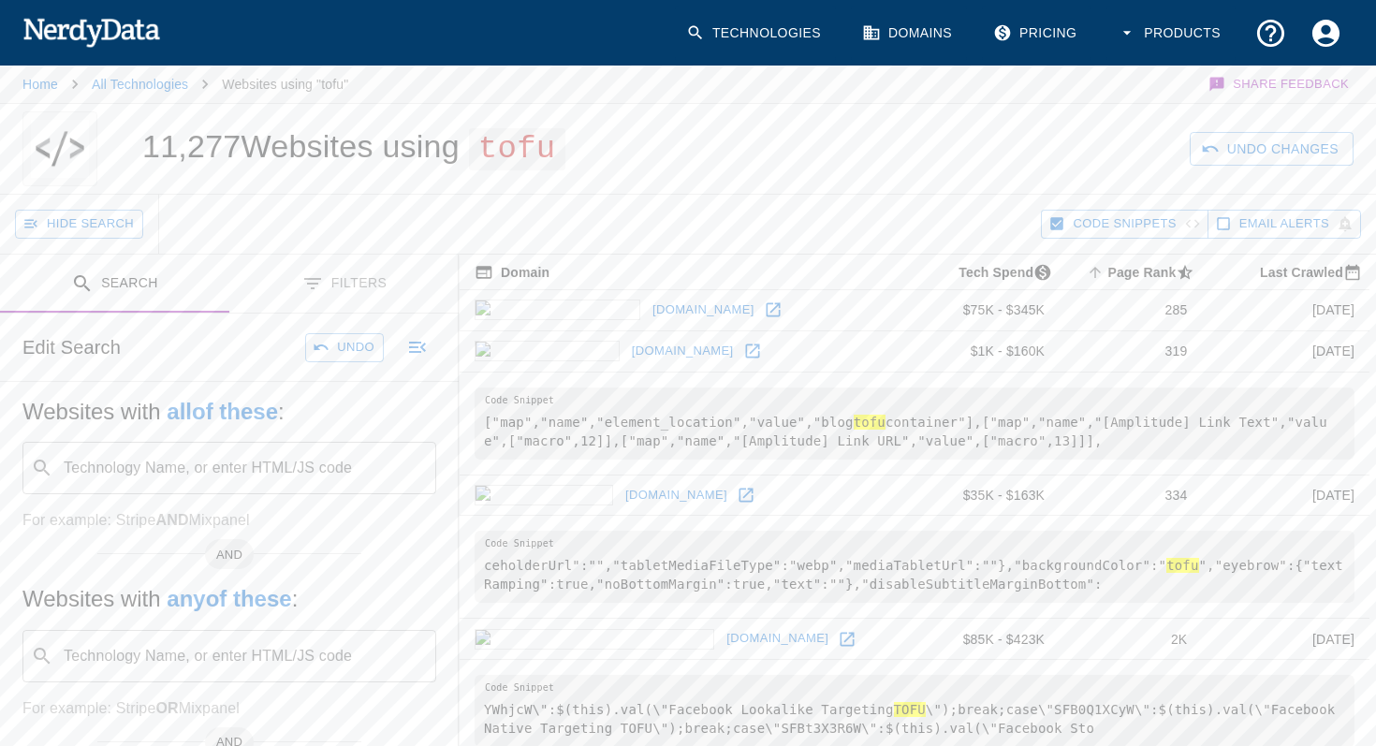
click at [184, 463] on div "Technology Name, or enter HTML/JS code ​ Technology Name, or enter HTML/JS code" at bounding box center [229, 468] width 414 height 52
type input "[DOMAIN_NAME]"
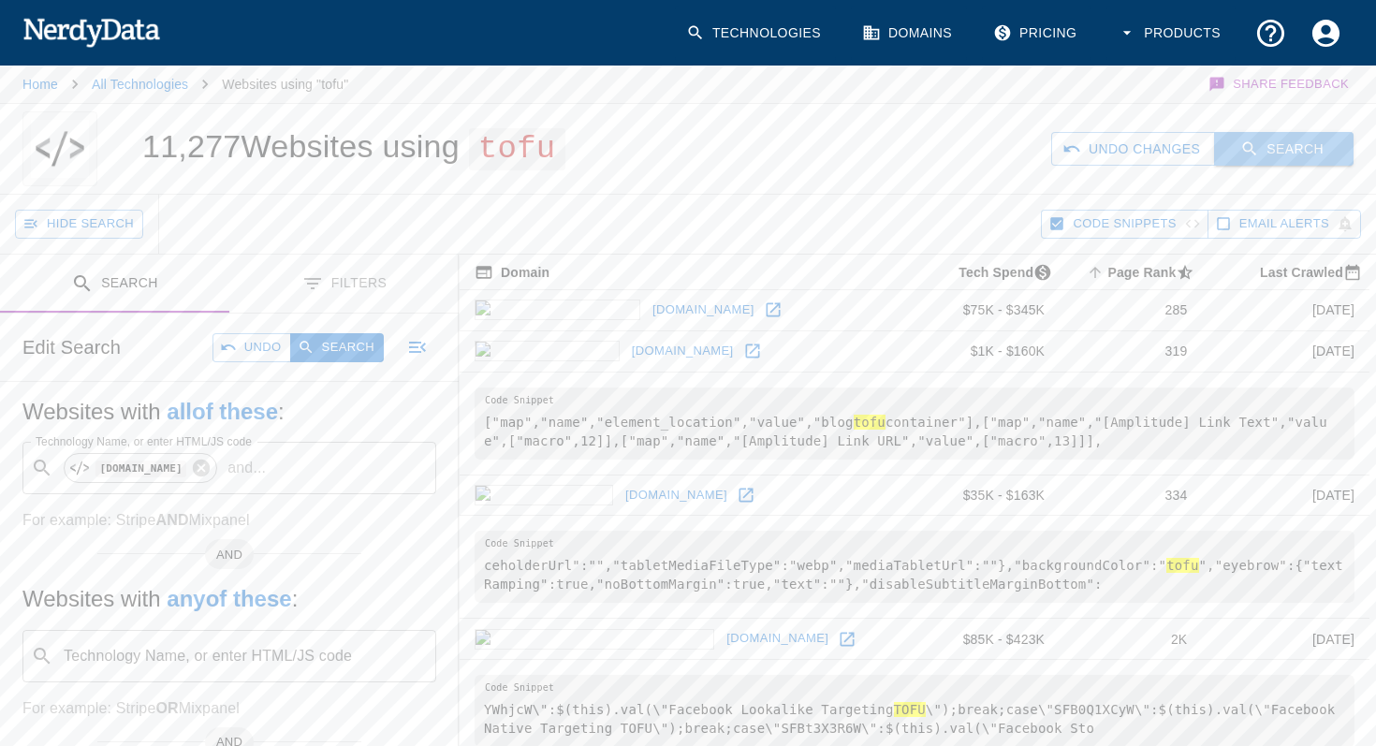
click at [1306, 146] on button "Search" at bounding box center [1283, 149] width 139 height 35
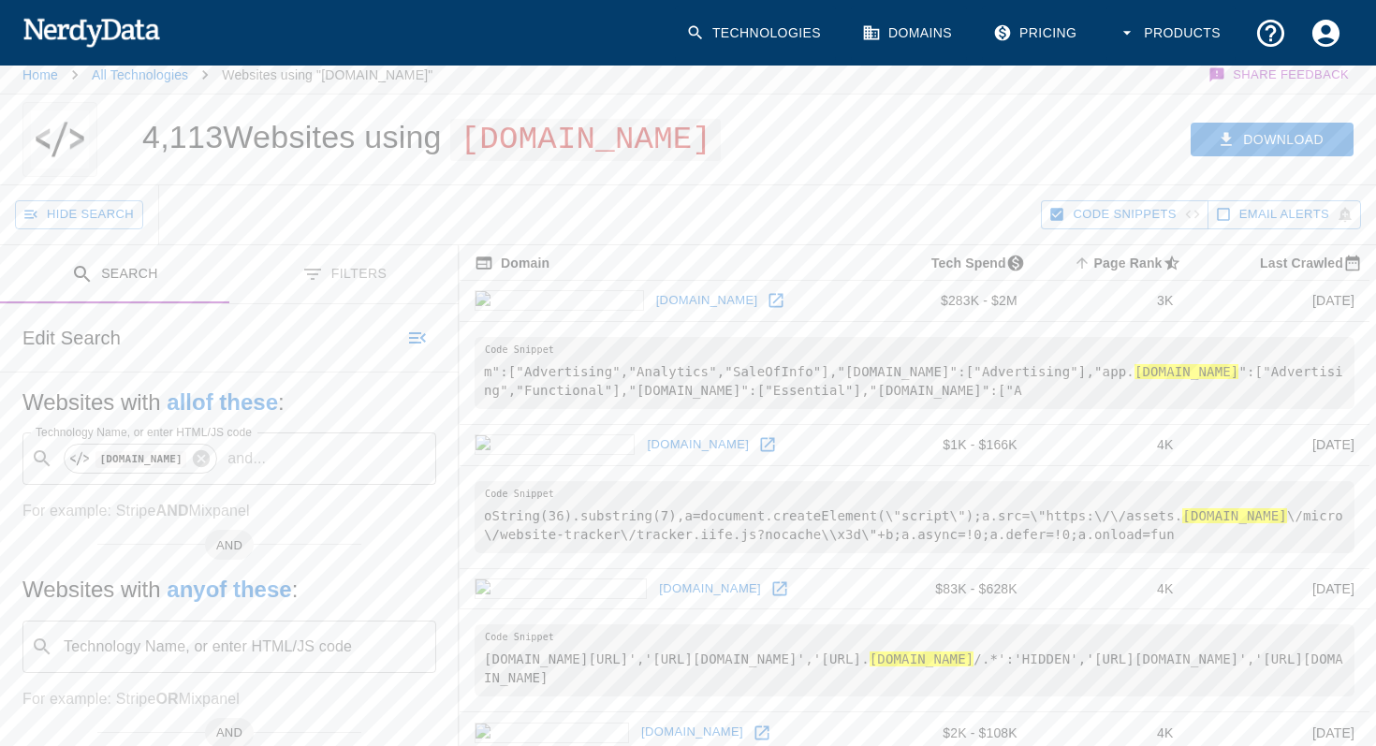
scroll to position [210, 0]
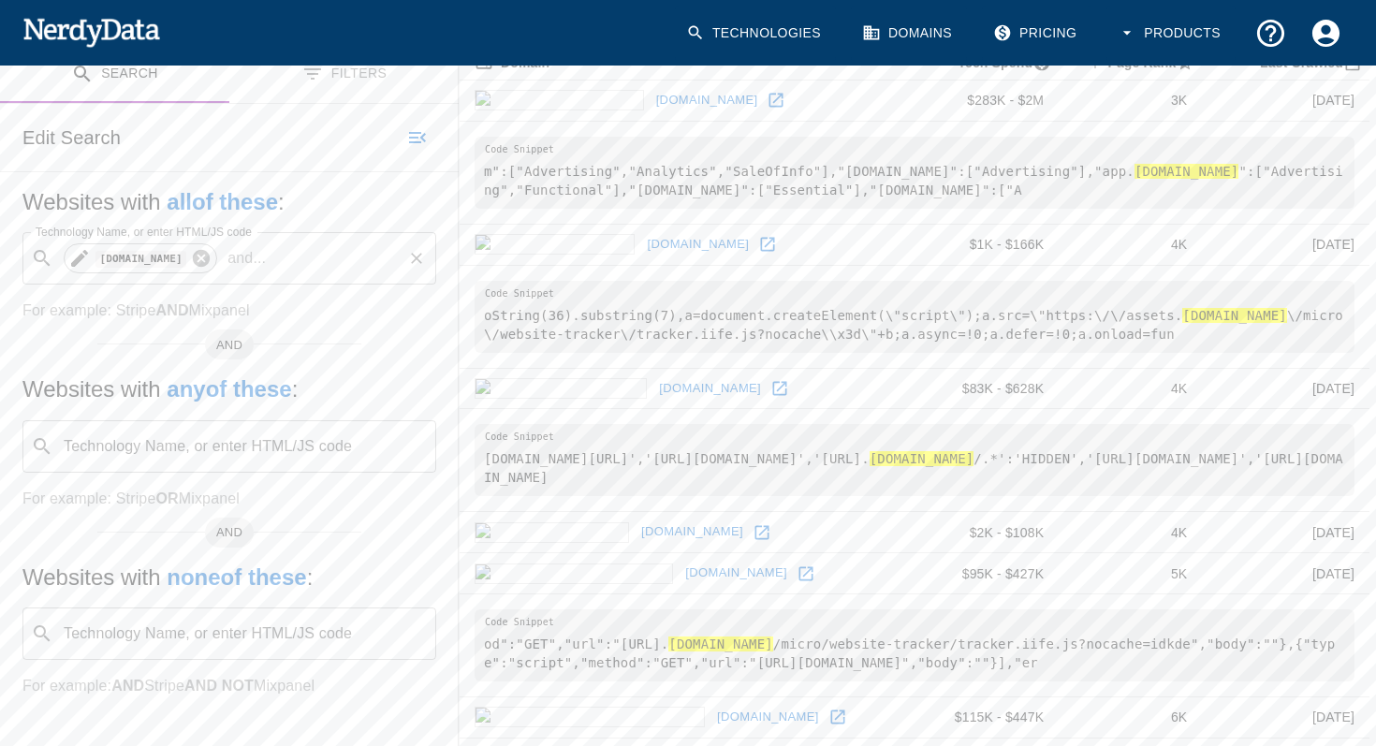
click at [193, 255] on icon at bounding box center [201, 258] width 17 height 17
click at [182, 263] on input "Technology Name, or enter HTML/JS code" at bounding box center [244, 259] width 367 height 36
type input "[DOMAIN_NAME]"
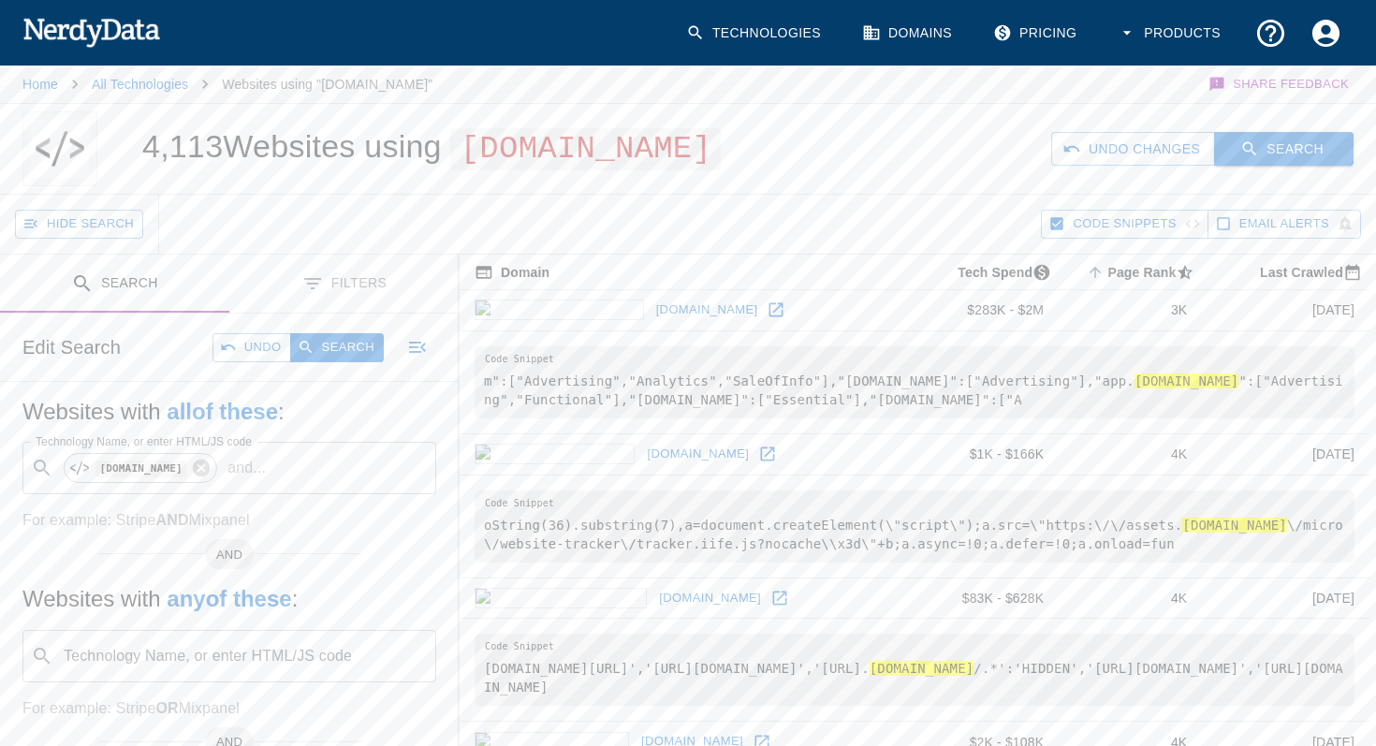
click at [1249, 154] on icon "button" at bounding box center [1249, 148] width 19 height 19
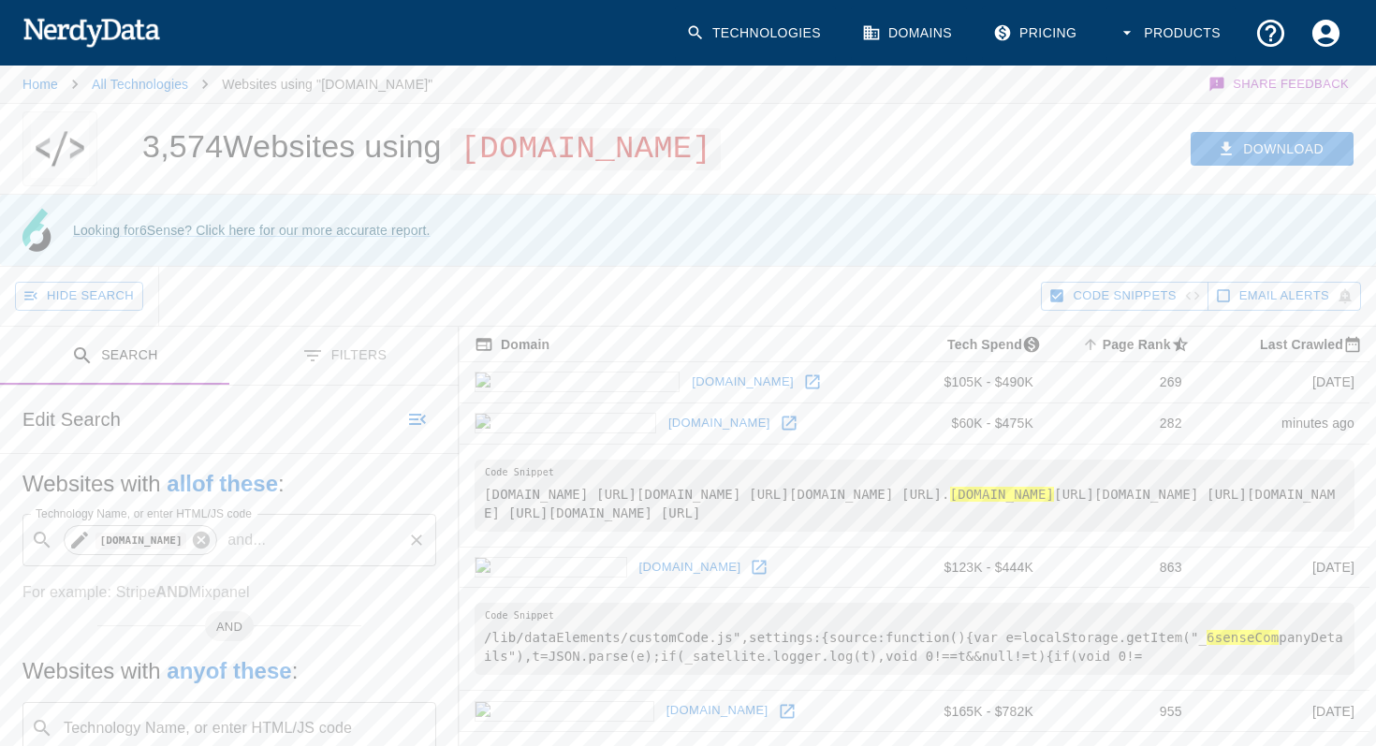
click at [193, 541] on icon at bounding box center [201, 540] width 17 height 17
click at [176, 541] on input "Technology Name, or enter HTML/JS code" at bounding box center [244, 540] width 367 height 36
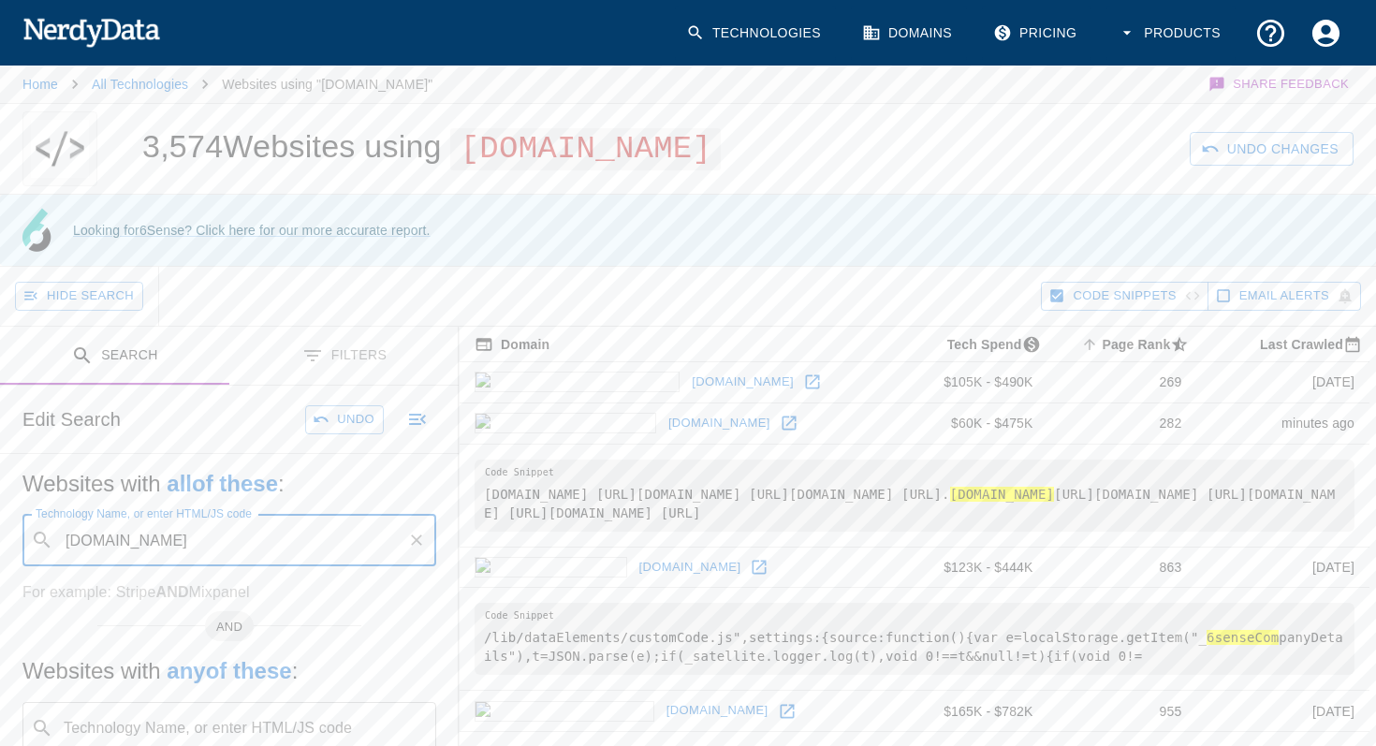
type input "[DOMAIN_NAME]"
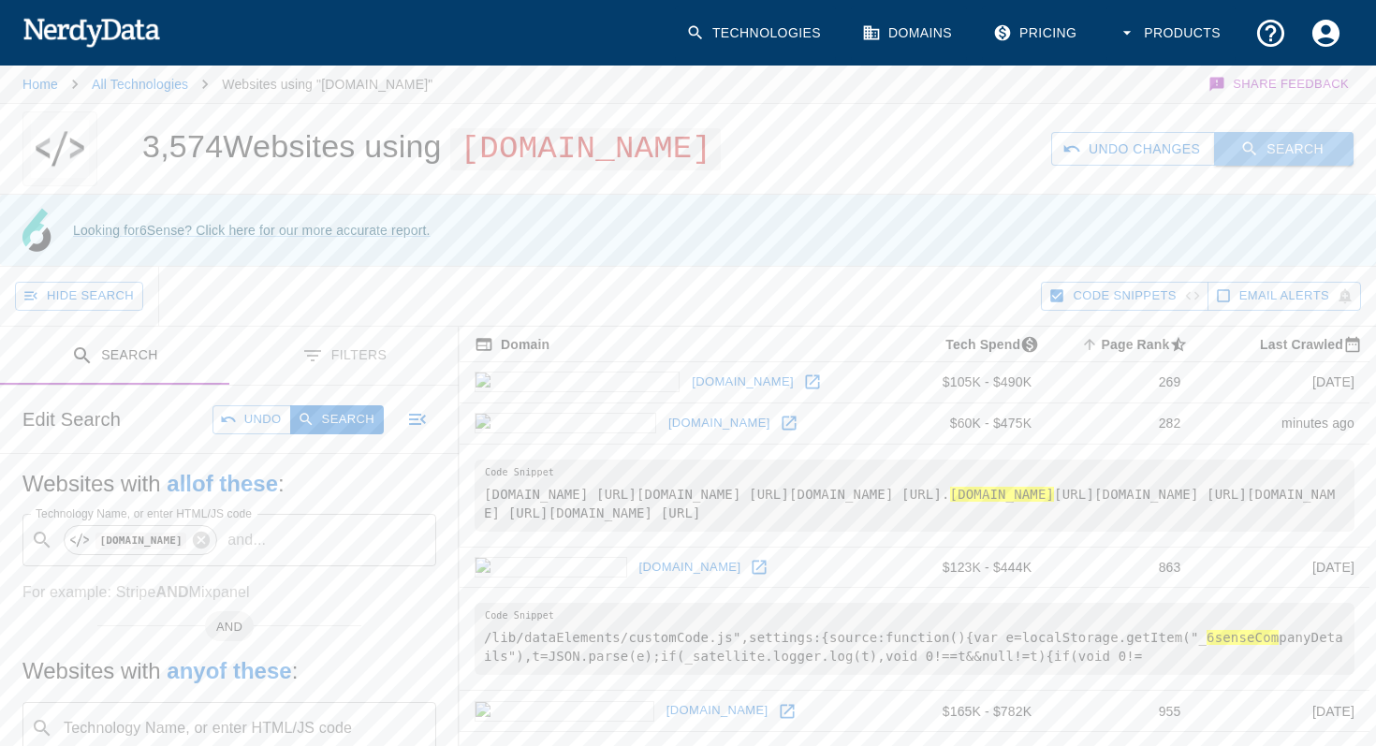
click at [1306, 146] on button "Search" at bounding box center [1283, 149] width 139 height 35
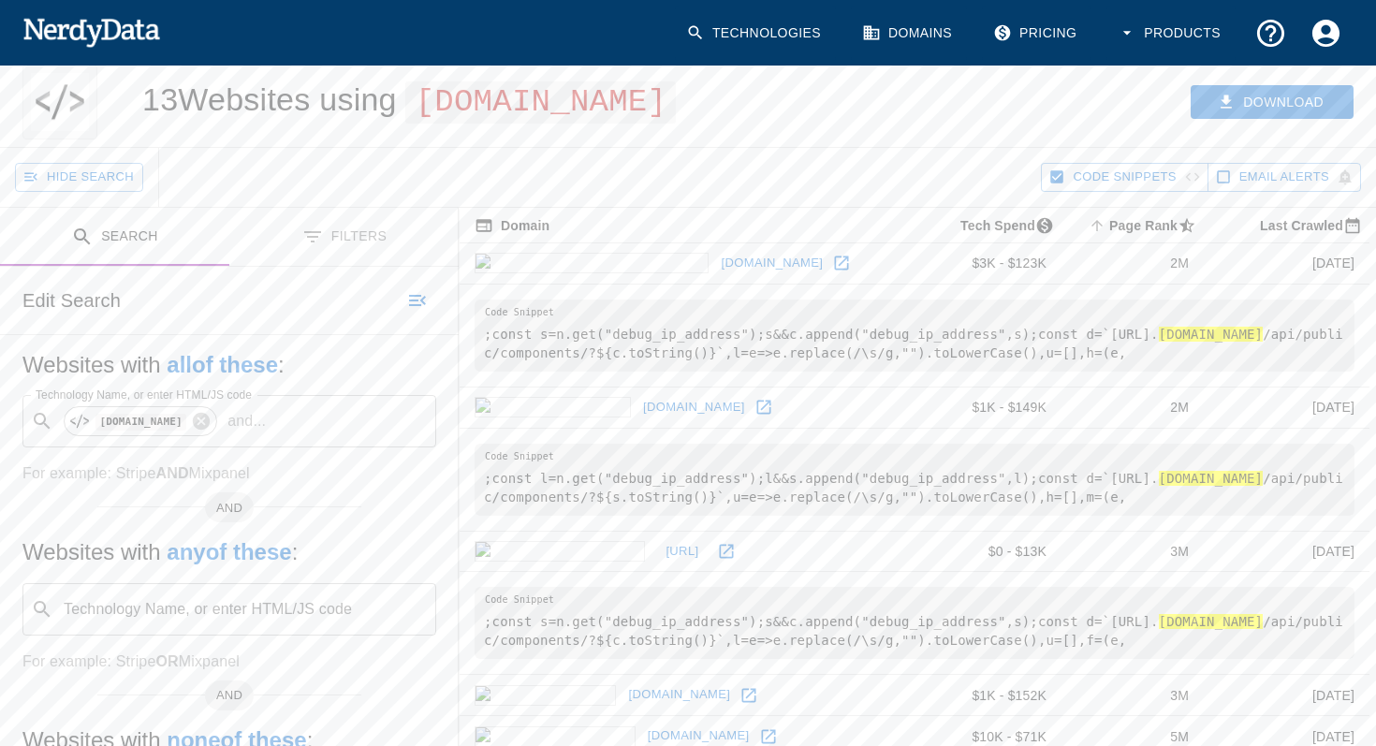
scroll to position [48, 0]
click at [191, 417] on icon at bounding box center [201, 420] width 21 height 21
click at [180, 419] on input "Technology Name, or enter HTML/JS code" at bounding box center [244, 420] width 367 height 36
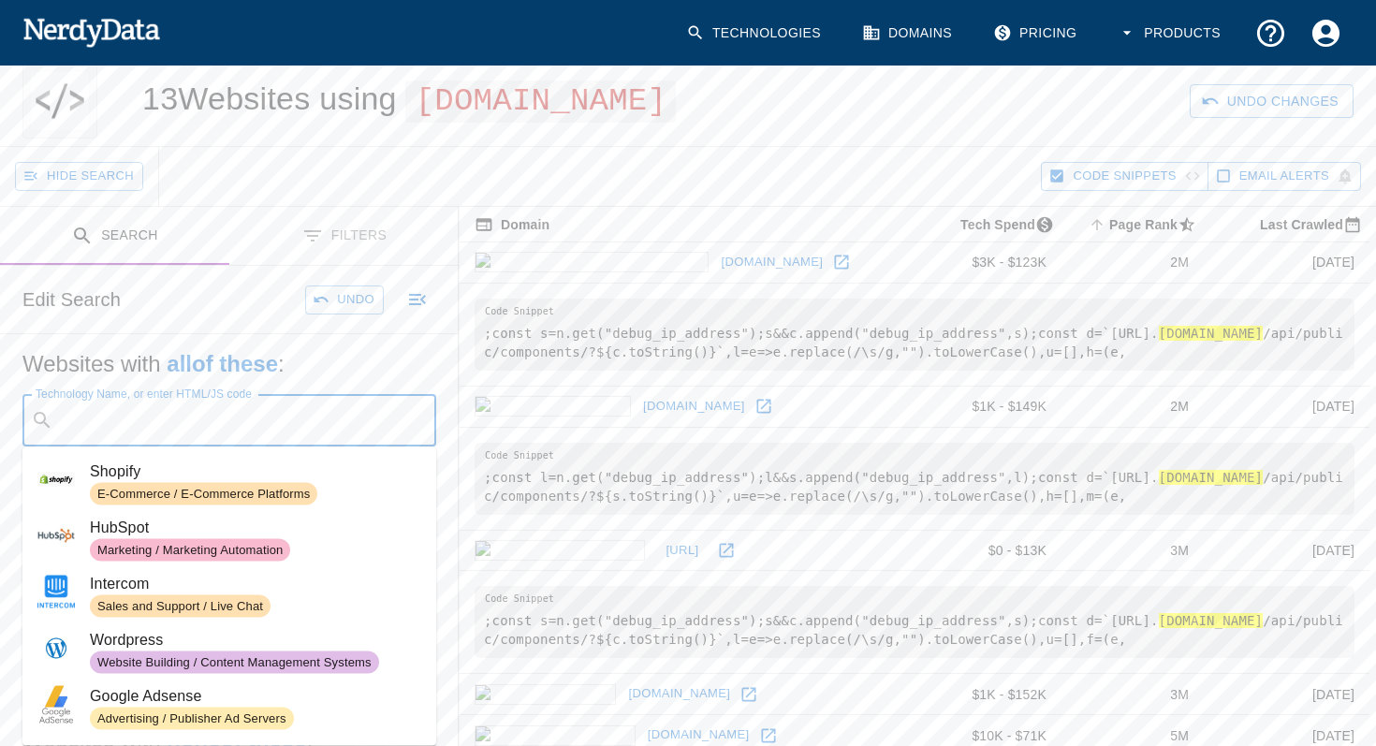
type input "m"
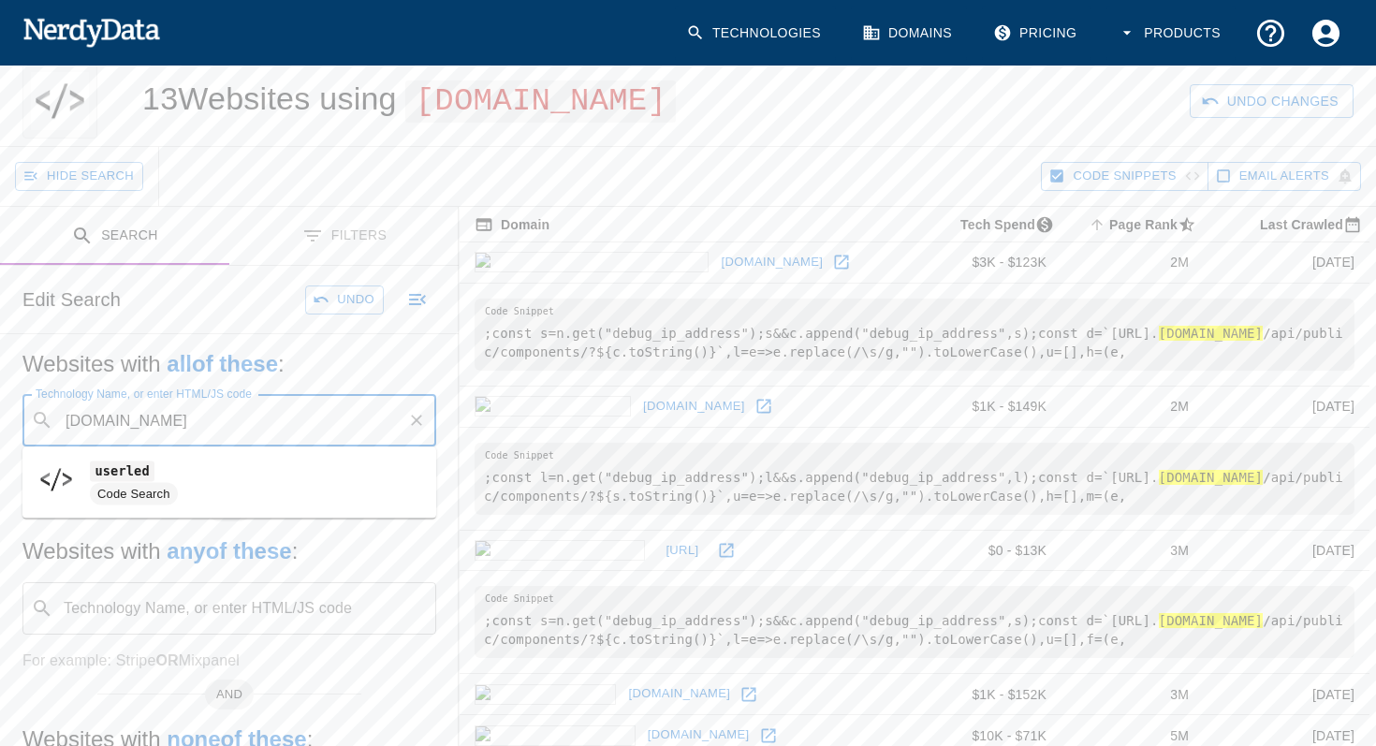
type input "[DOMAIN_NAME]"
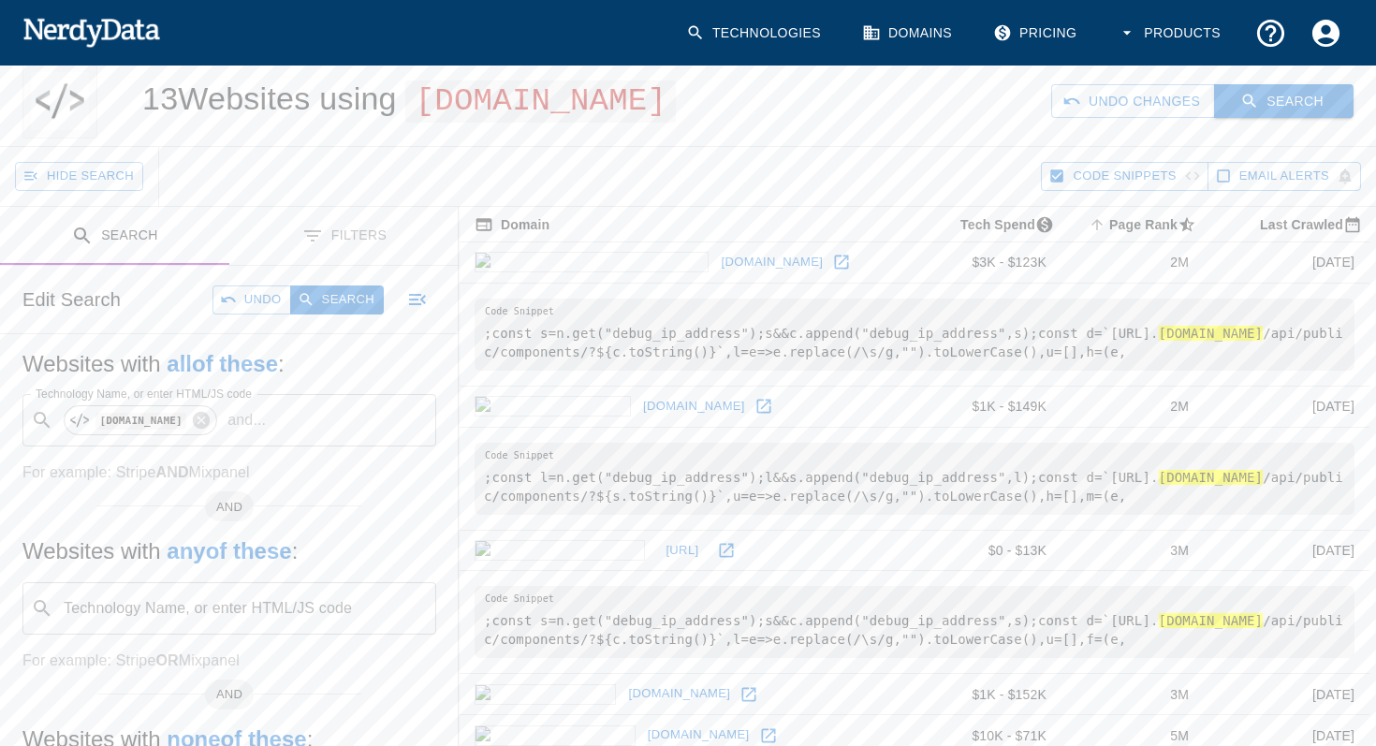
click at [1263, 95] on button "Search" at bounding box center [1283, 101] width 139 height 35
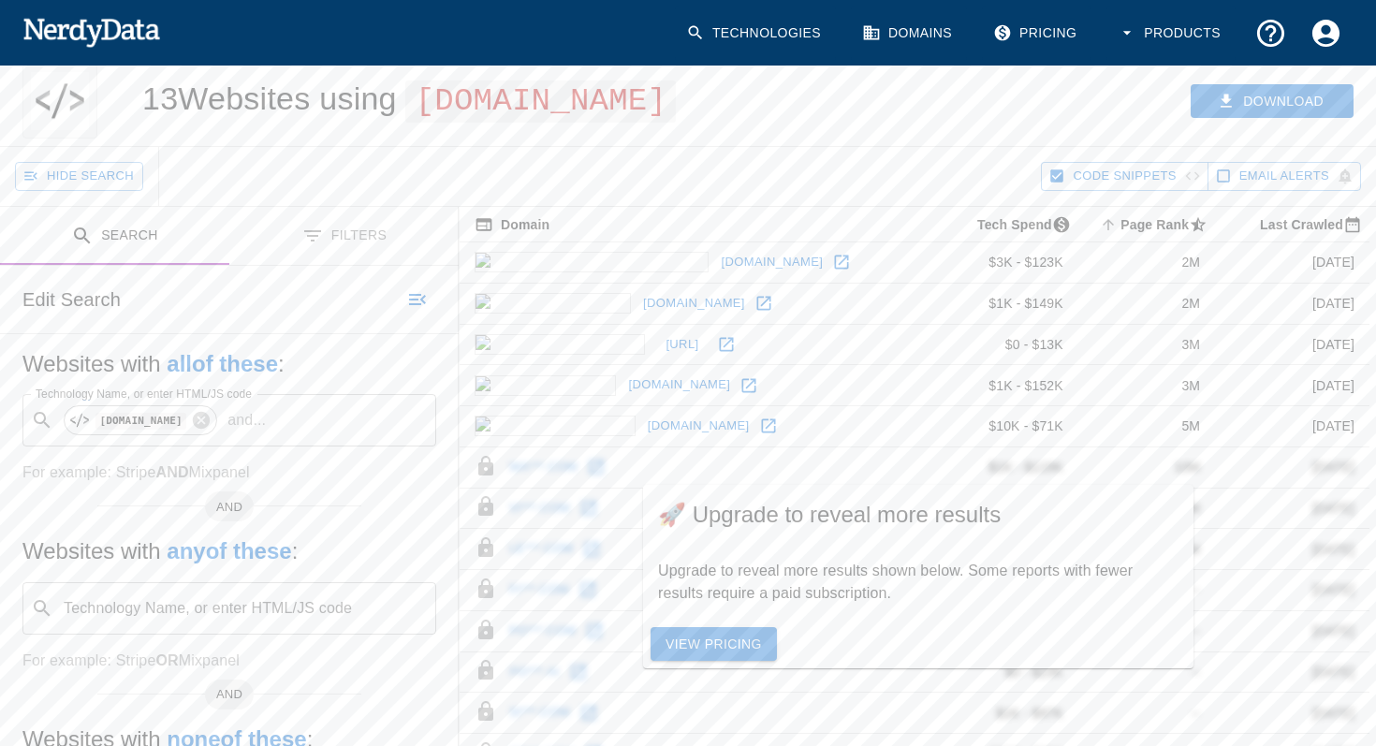
scroll to position [0, 0]
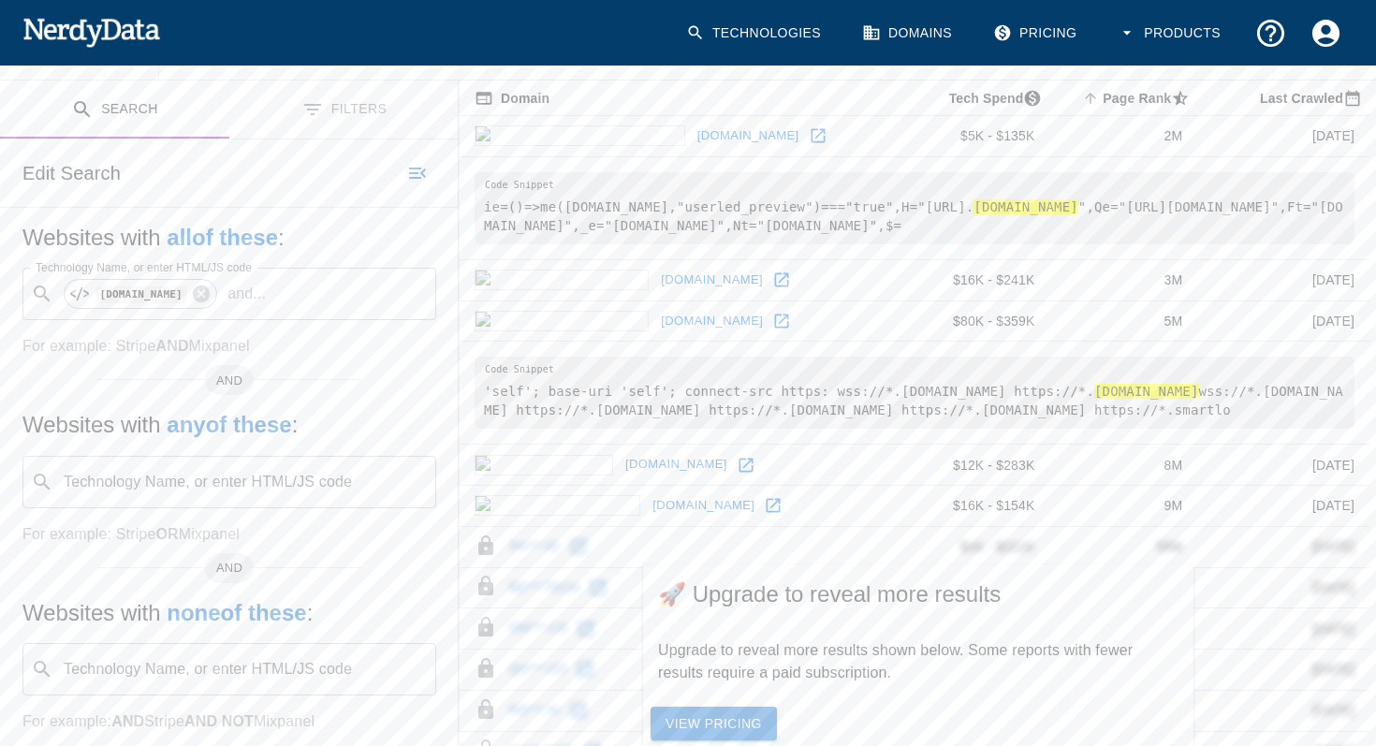
scroll to position [147, 0]
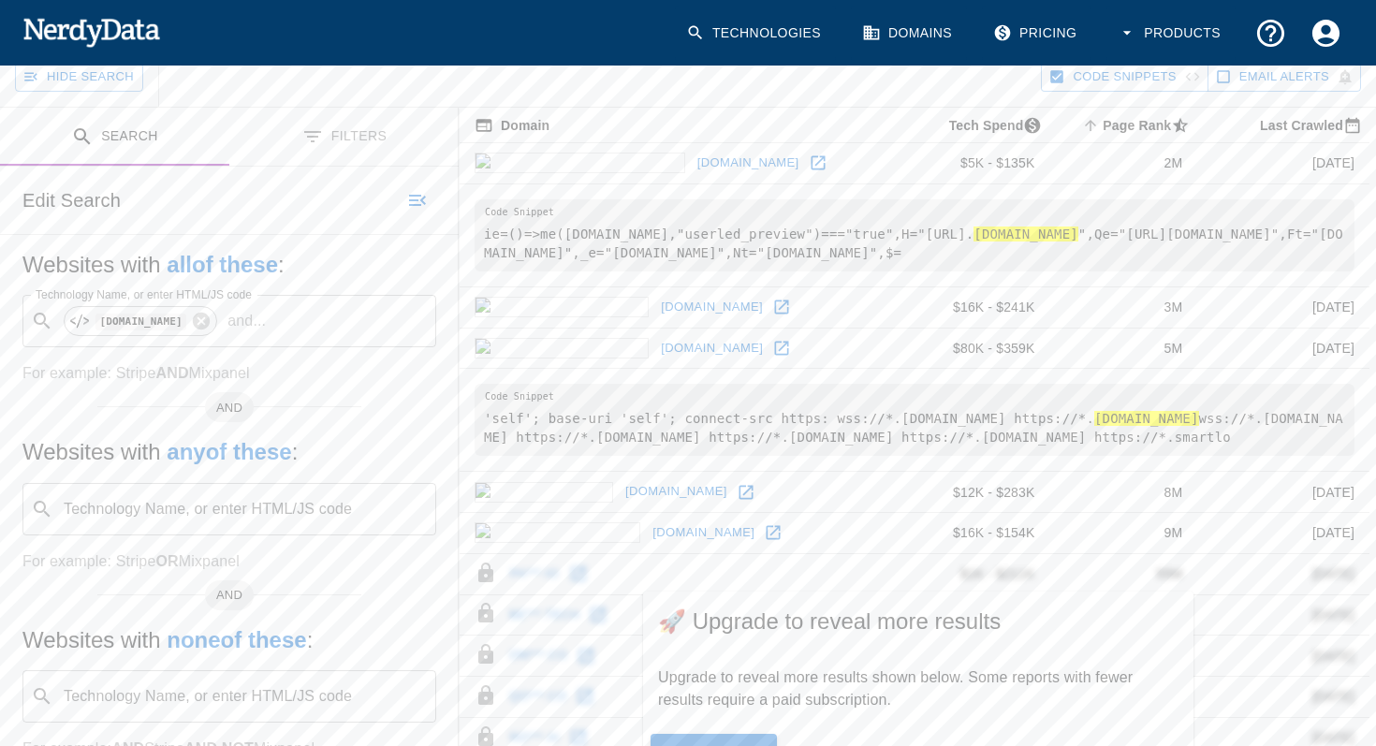
click at [764, 528] on icon at bounding box center [773, 532] width 19 height 19
click at [737, 495] on icon at bounding box center [746, 492] width 19 height 19
click at [772, 307] on icon at bounding box center [781, 307] width 19 height 19
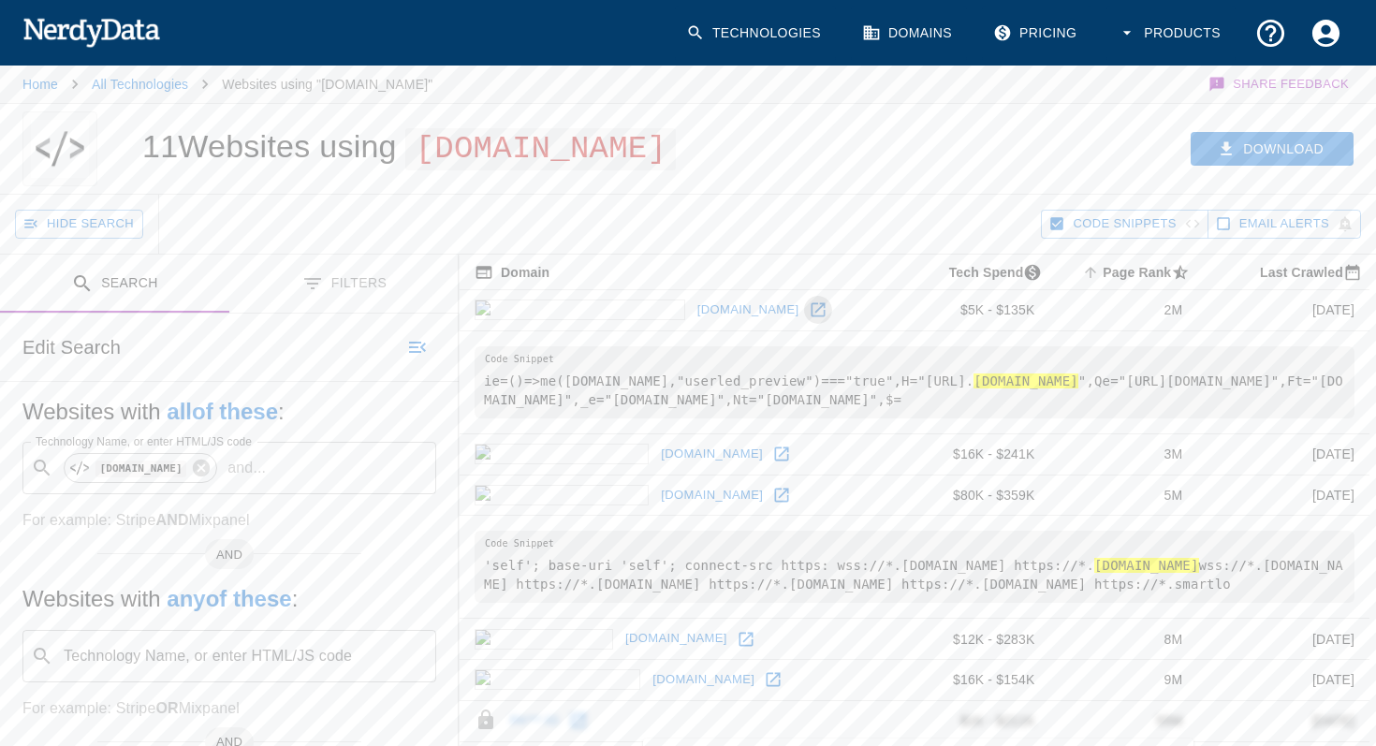
click at [809, 317] on icon at bounding box center [818, 309] width 19 height 19
click at [191, 459] on icon at bounding box center [201, 468] width 21 height 21
click at [186, 460] on input "Technology Name, or enter HTML/JS code" at bounding box center [244, 468] width 367 height 36
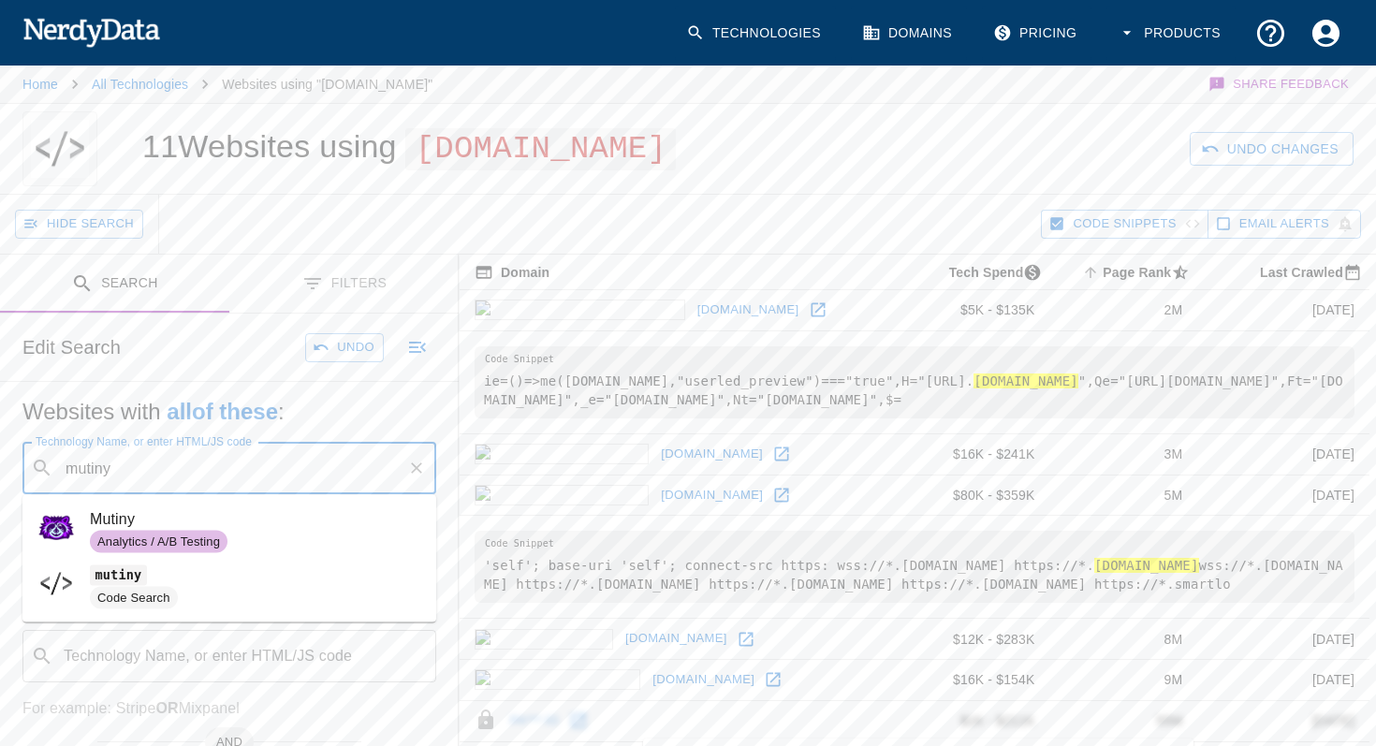
click at [183, 532] on div "Analytics / A/B Testing" at bounding box center [159, 542] width 138 height 22
type input "mutiny"
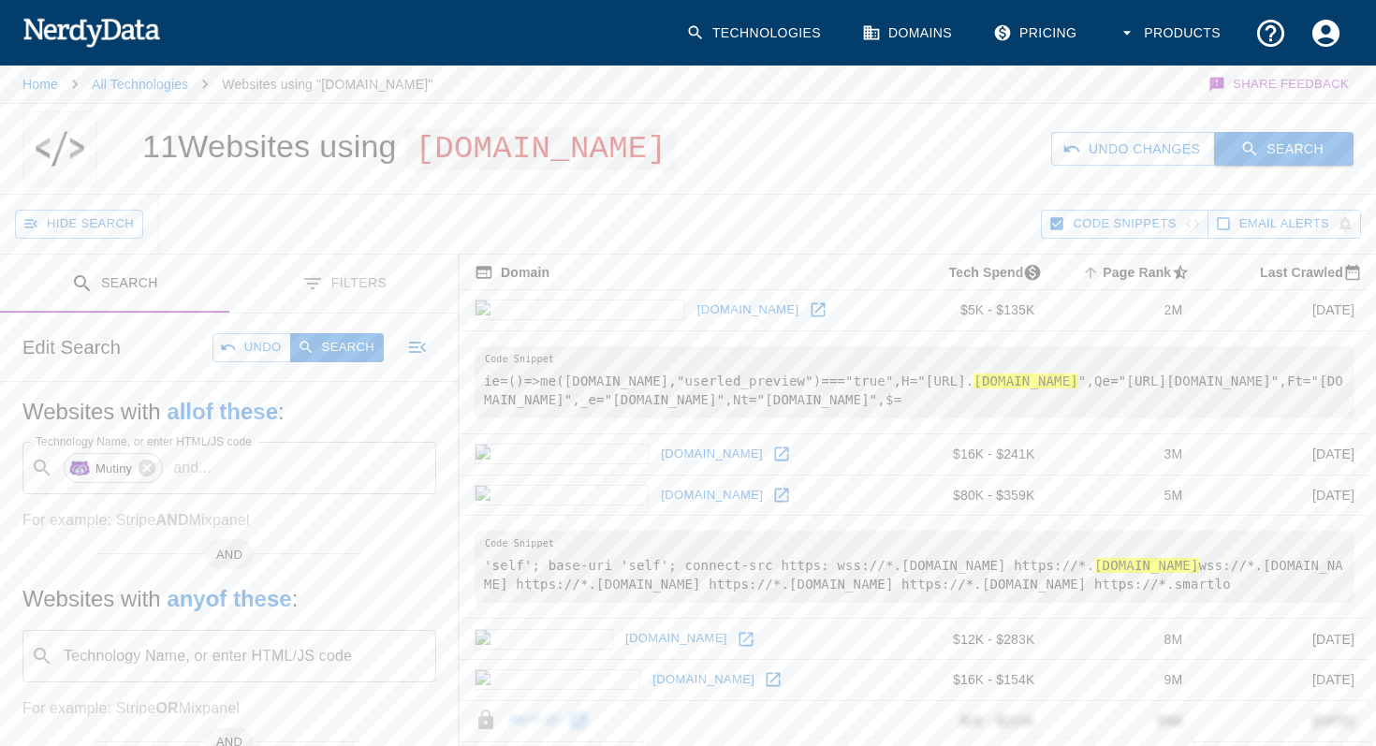
click at [1281, 139] on button "Search" at bounding box center [1283, 149] width 139 height 35
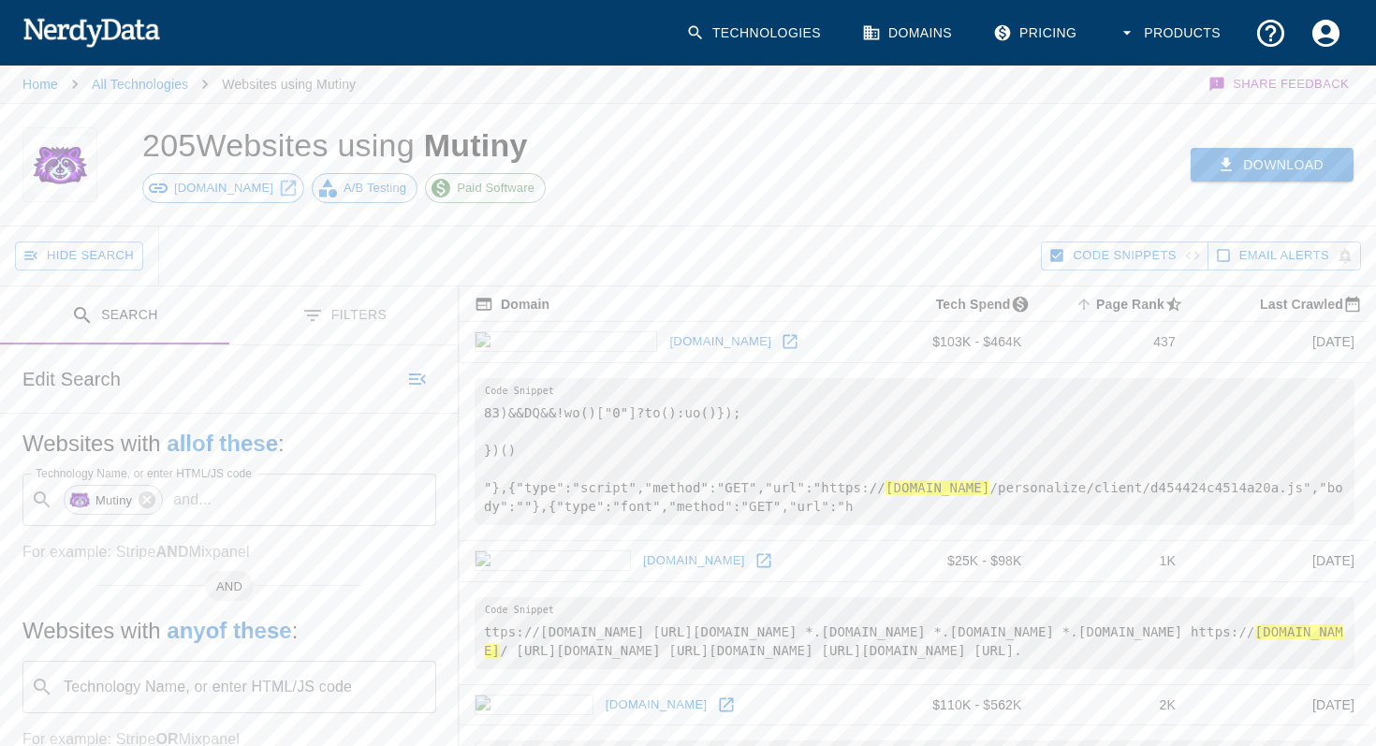
click at [1278, 159] on button "Download" at bounding box center [1272, 165] width 163 height 35
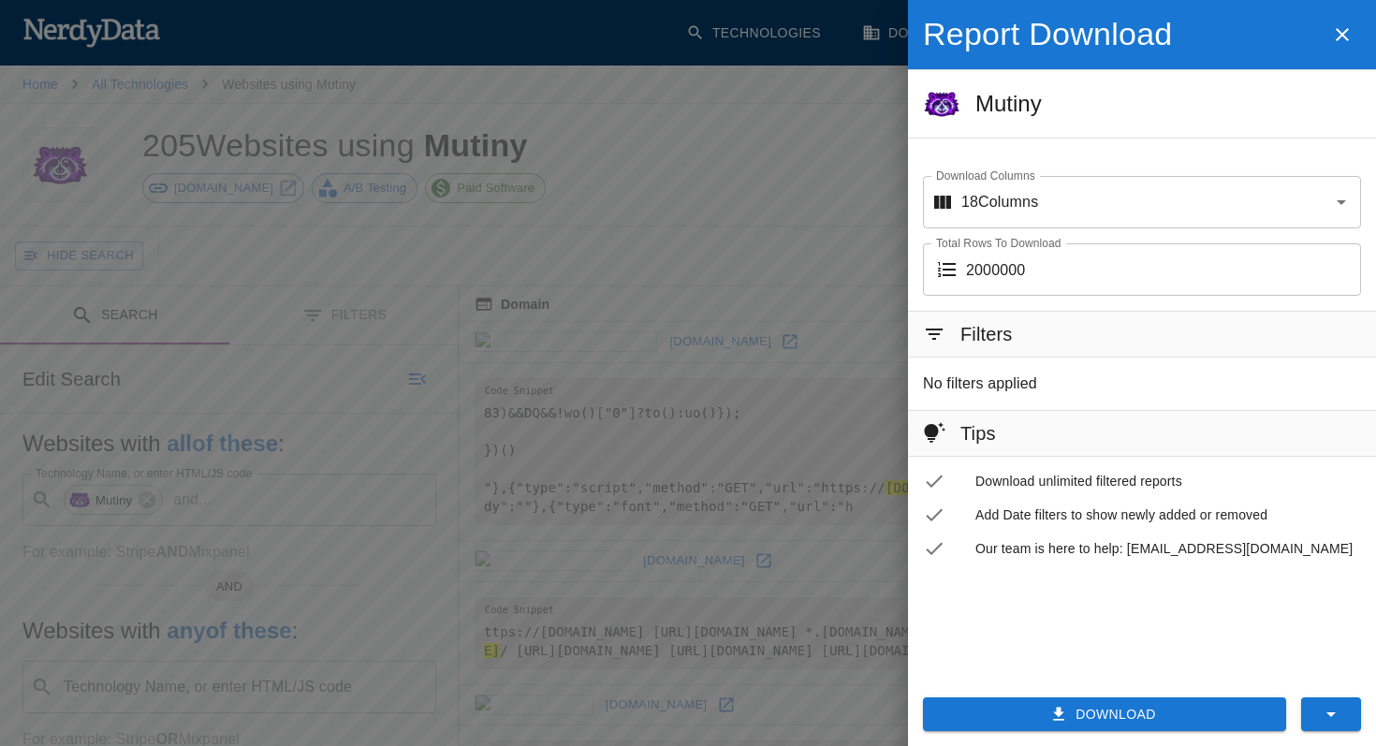
click at [1138, 715] on button "Download" at bounding box center [1104, 714] width 363 height 35
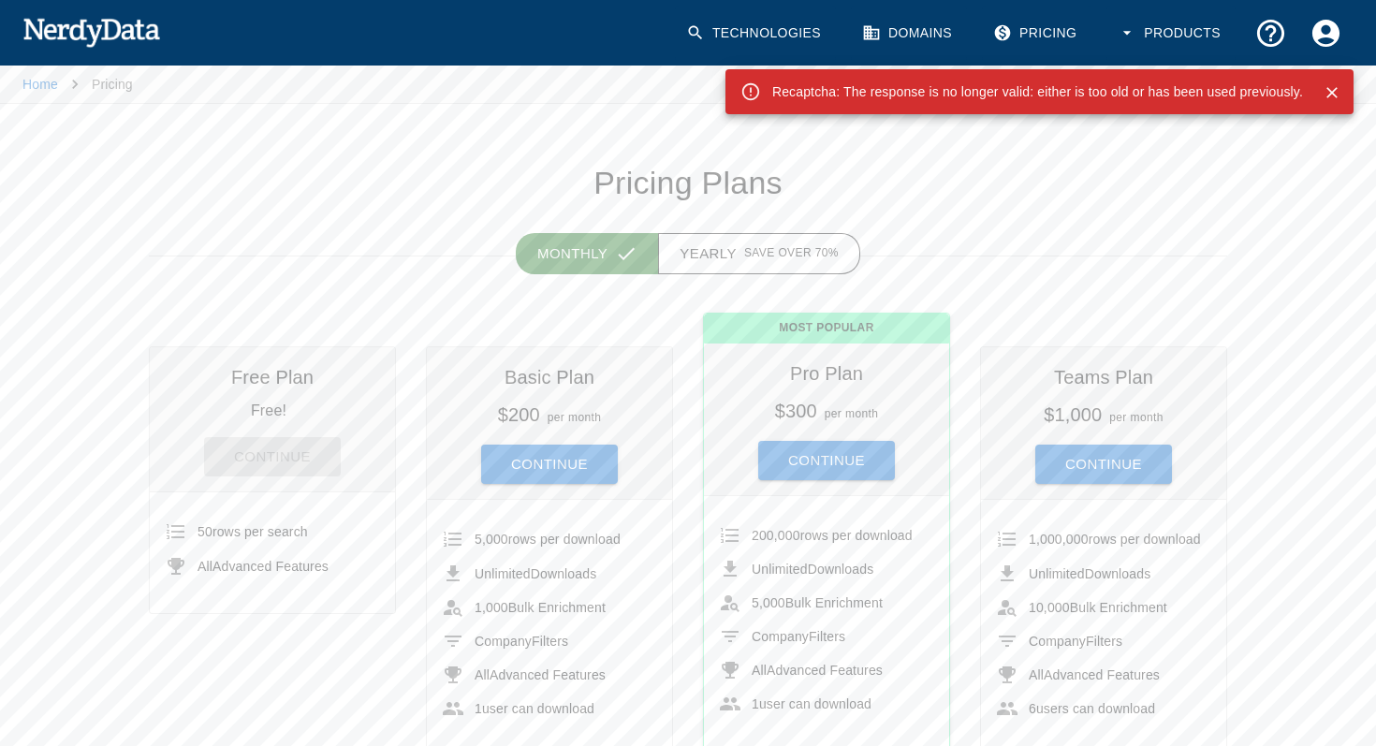
click at [1020, 43] on link "Pricing" at bounding box center [1037, 33] width 110 height 55
